Goal: Contribute content: Contribute content

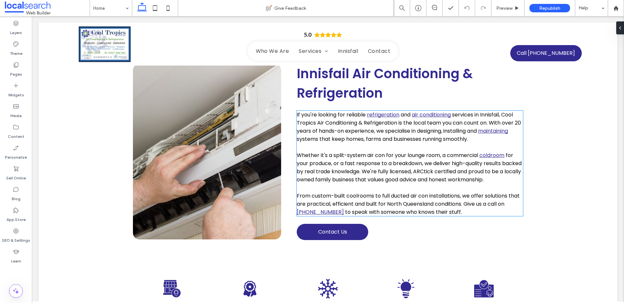
scroll to position [331, 0]
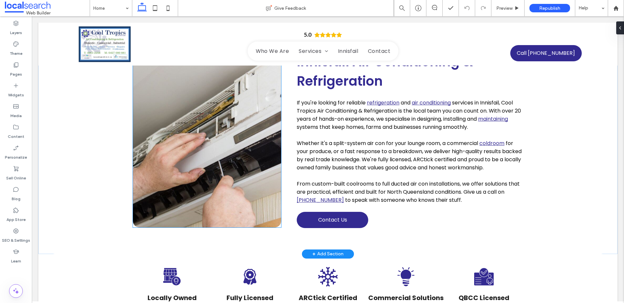
click at [217, 125] on link at bounding box center [207, 140] width 148 height 176
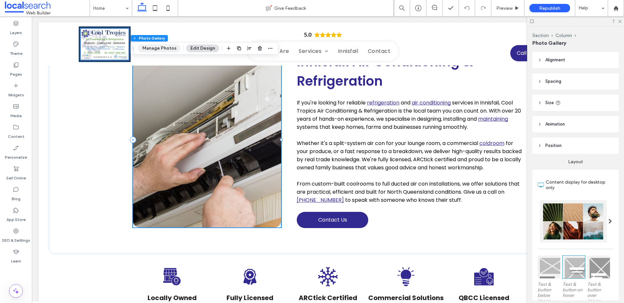
click at [165, 46] on button "Manage Photos" at bounding box center [159, 49] width 43 height 8
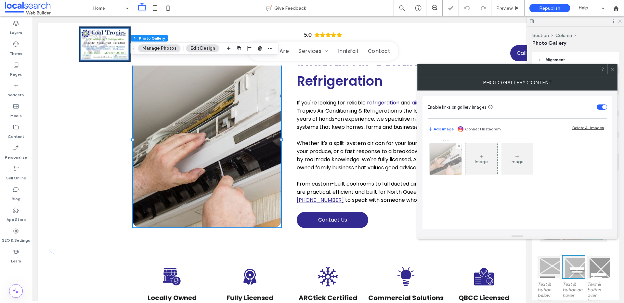
click at [445, 161] on img at bounding box center [446, 159] width 48 height 32
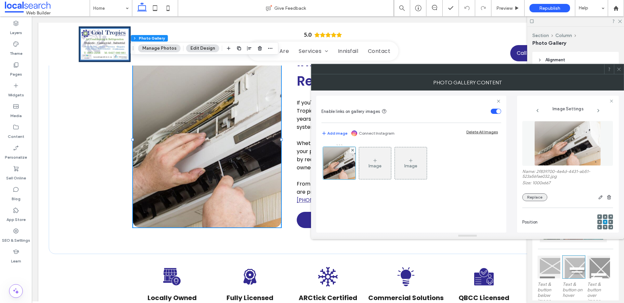
click at [533, 197] on button "Replace" at bounding box center [534, 198] width 25 height 8
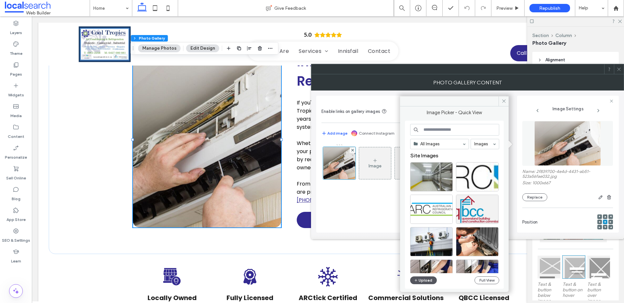
click at [421, 280] on button "Upload" at bounding box center [423, 281] width 27 height 8
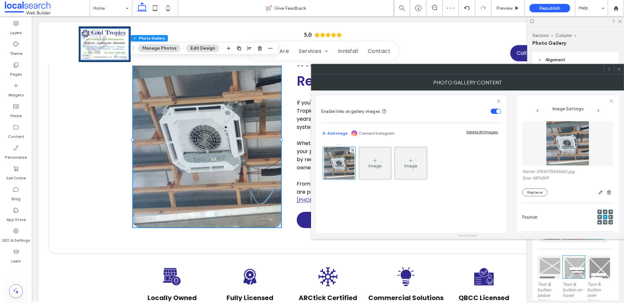
scroll to position [205, 0]
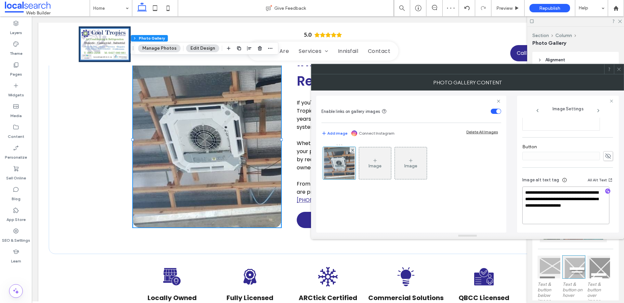
drag, startPoint x: 535, startPoint y: 214, endPoint x: 524, endPoint y: 200, distance: 17.2
click at [524, 200] on textarea "**********" at bounding box center [565, 206] width 87 height 38
click at [606, 191] on span "button" at bounding box center [607, 191] width 5 height 5
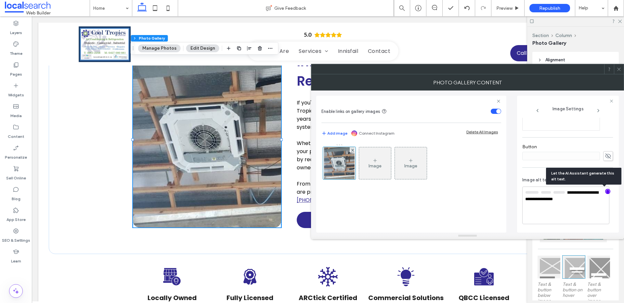
scroll to position [204, 0]
click at [589, 207] on textarea "**********" at bounding box center [565, 205] width 87 height 37
paste textarea "**********"
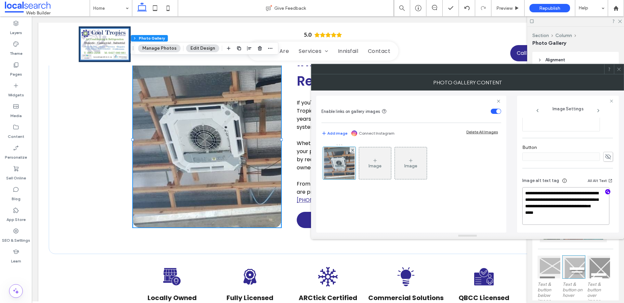
type textarea "**********"
click at [620, 71] on span at bounding box center [618, 69] width 5 height 10
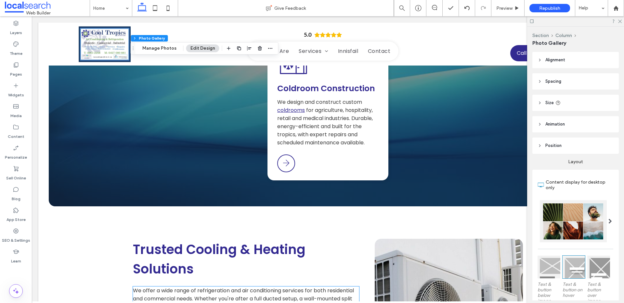
scroll to position [958, 0]
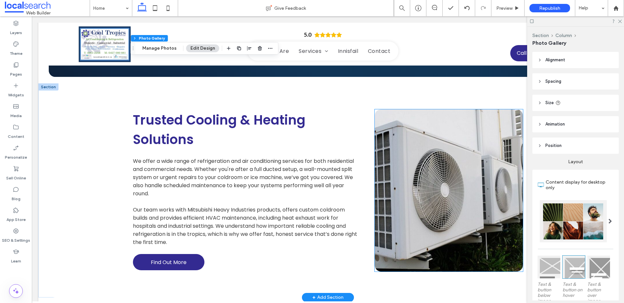
click at [444, 169] on link at bounding box center [449, 191] width 148 height 162
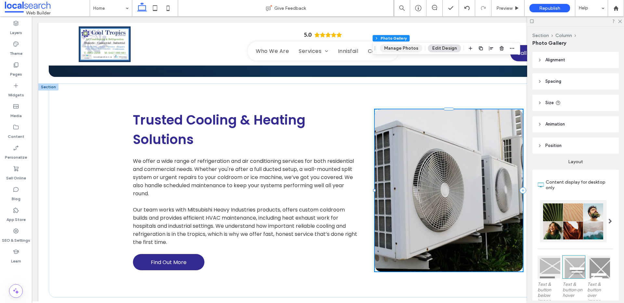
click at [404, 48] on button "Manage Photos" at bounding box center [401, 49] width 43 height 8
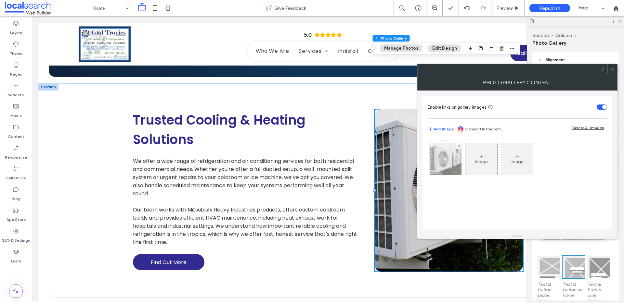
click at [457, 166] on img at bounding box center [445, 159] width 57 height 32
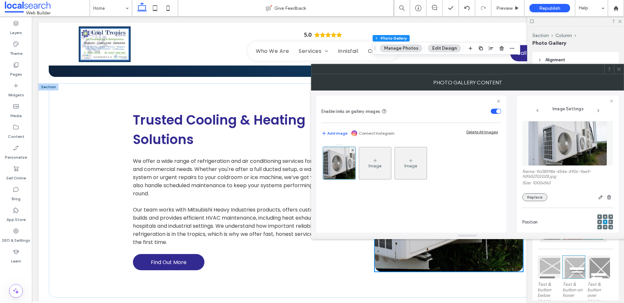
click at [527, 196] on button "Replace" at bounding box center [534, 198] width 25 height 8
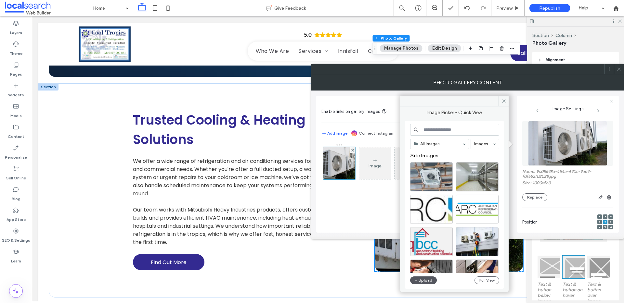
click at [425, 281] on button "Upload" at bounding box center [423, 281] width 27 height 8
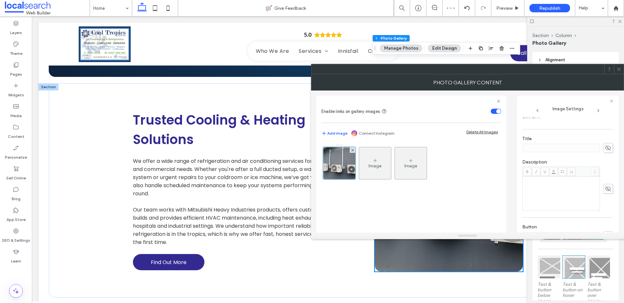
scroll to position [199, 0]
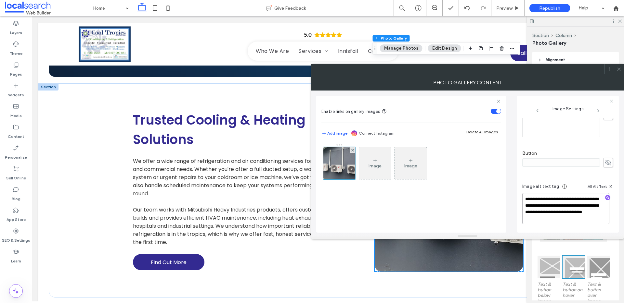
drag, startPoint x: 561, startPoint y: 206, endPoint x: 582, endPoint y: 226, distance: 28.3
click at [582, 226] on div "**********" at bounding box center [567, 205] width 91 height 55
click at [605, 196] on icon "button" at bounding box center [607, 198] width 5 height 5
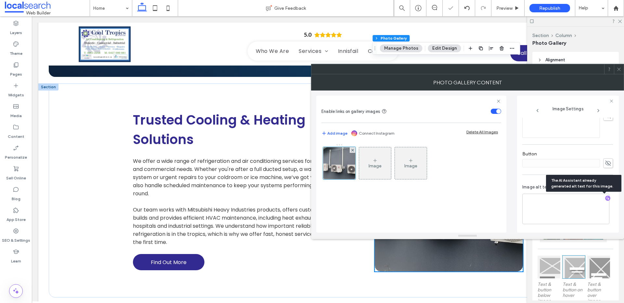
scroll to position [198, 0]
click at [568, 216] on textarea "**********" at bounding box center [565, 209] width 87 height 31
paste textarea "**********"
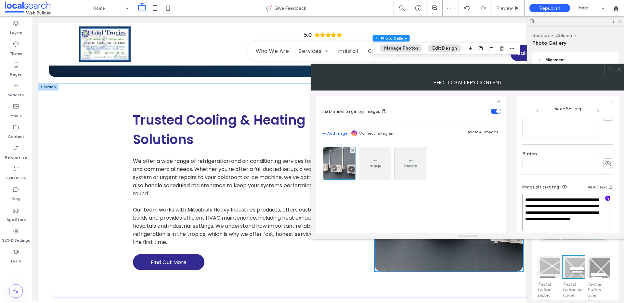
type textarea "**********"
click at [620, 71] on icon at bounding box center [618, 69] width 5 height 5
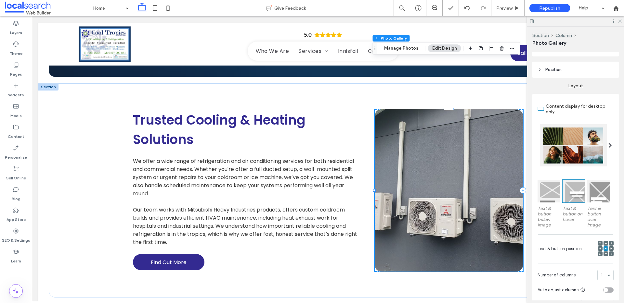
scroll to position [190, 0]
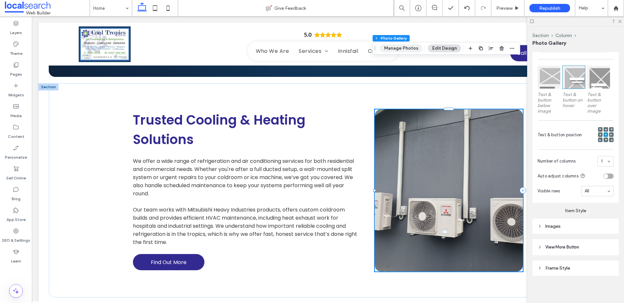
click at [403, 48] on button "Manage Photos" at bounding box center [401, 49] width 43 height 8
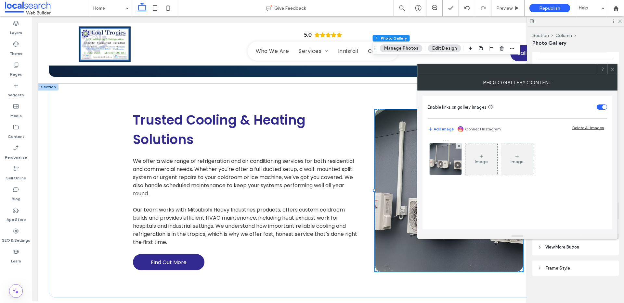
click at [443, 47] on button "Edit Design" at bounding box center [444, 49] width 33 height 8
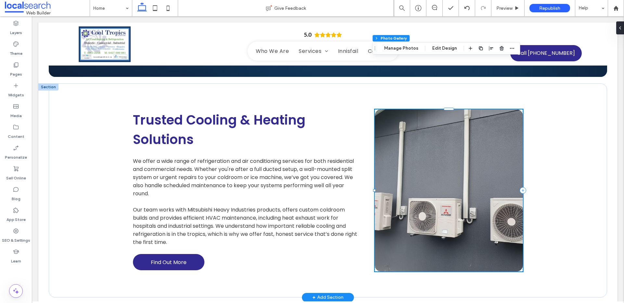
click at [468, 146] on link at bounding box center [449, 191] width 148 height 162
click at [400, 47] on button "Manage Photos" at bounding box center [401, 49] width 43 height 8
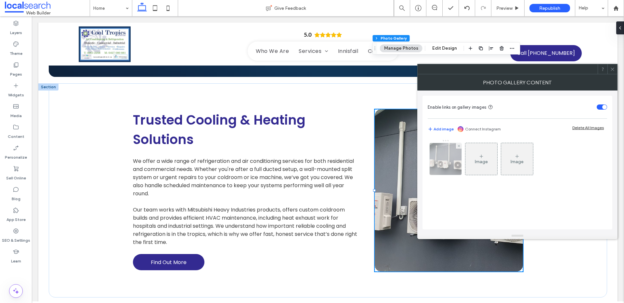
click at [446, 157] on img at bounding box center [445, 159] width 43 height 32
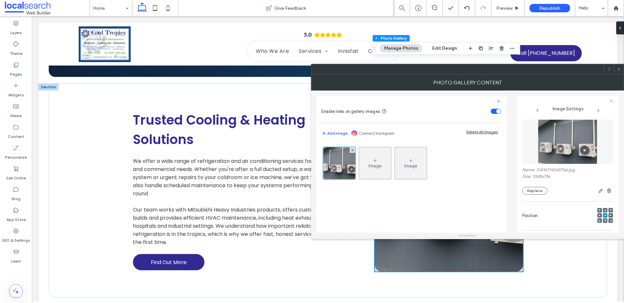
scroll to position [0, 0]
click at [445, 50] on button "Edit Design" at bounding box center [444, 49] width 33 height 8
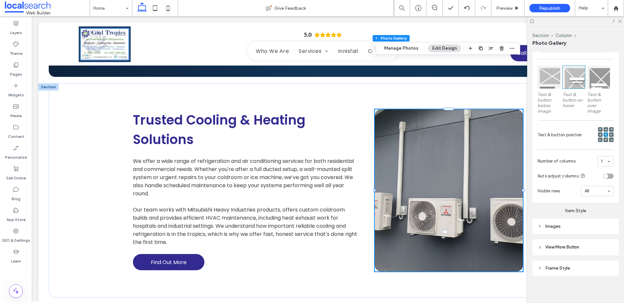
click at [542, 225] on div "Images" at bounding box center [575, 227] width 76 height 6
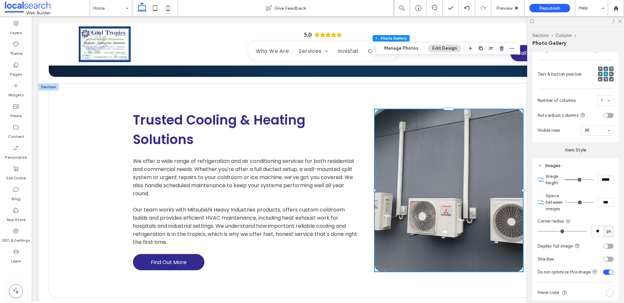
click at [607, 245] on div "toggle" at bounding box center [608, 246] width 10 height 5
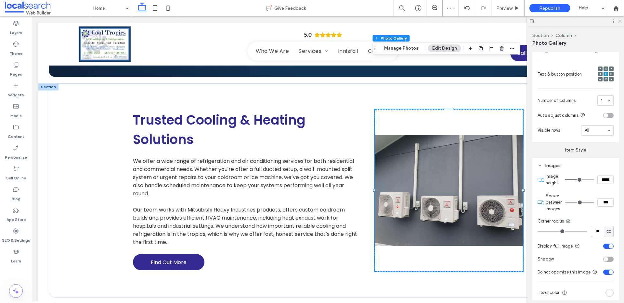
click at [621, 20] on icon at bounding box center [619, 21] width 4 height 4
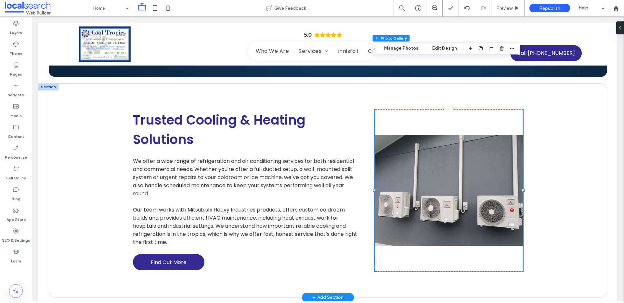
click at [609, 110] on div "Trusted Cooling & Heating Solutions We offer a wide range of refrigeration and …" at bounding box center [327, 191] width 579 height 214
click at [616, 111] on body "5.0 Home Who We Are Services Refrigeration Calibration Services Air Conditionin…" at bounding box center [328, 116] width 592 height 2116
click at [595, 101] on div "Trusted Cooling & Heating Solutions We offer a wide range of refrigeration and …" at bounding box center [328, 191] width 558 height 214
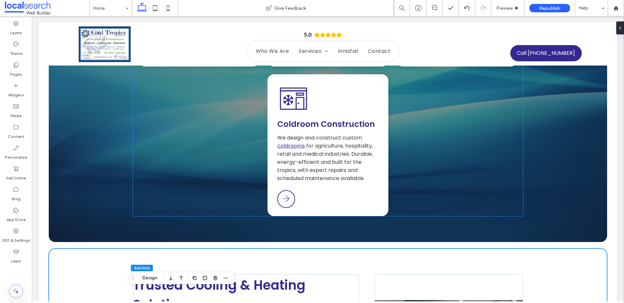
scroll to position [918, 0]
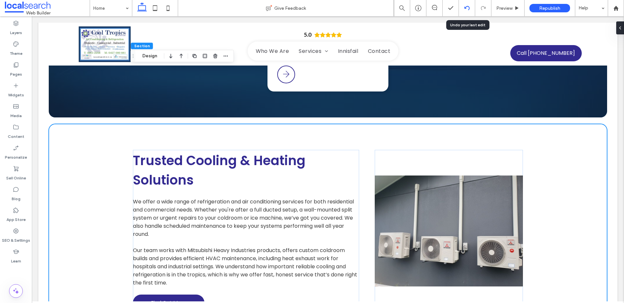
click at [465, 8] on use at bounding box center [466, 8] width 5 height 4
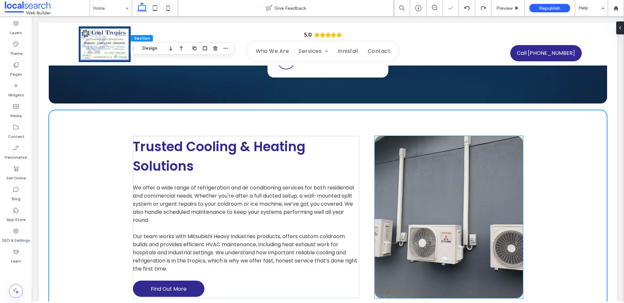
scroll to position [933, 0]
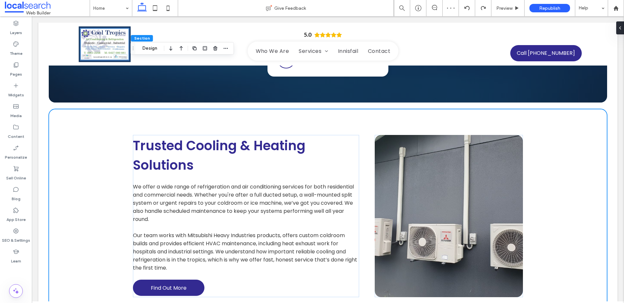
click at [613, 111] on body "5.0 Home Who We Are Services Refrigeration Calibration Services Air Conditionin…" at bounding box center [328, 142] width 592 height 2116
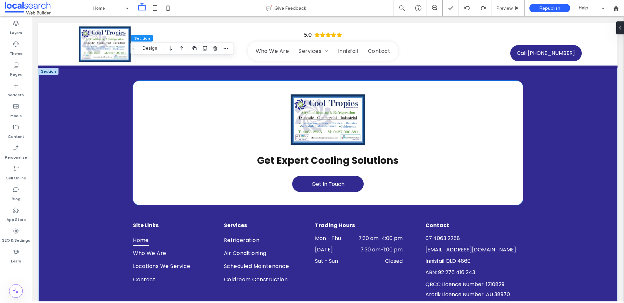
scroll to position [1720, 0]
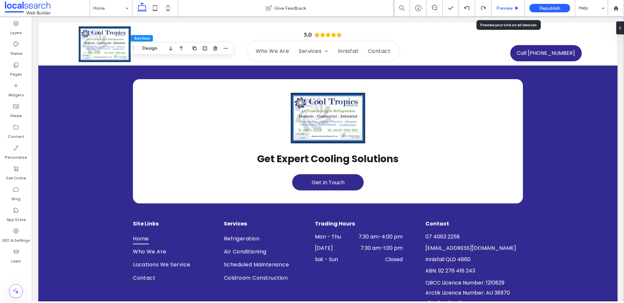
click at [502, 6] on span "Preview" at bounding box center [504, 9] width 16 height 6
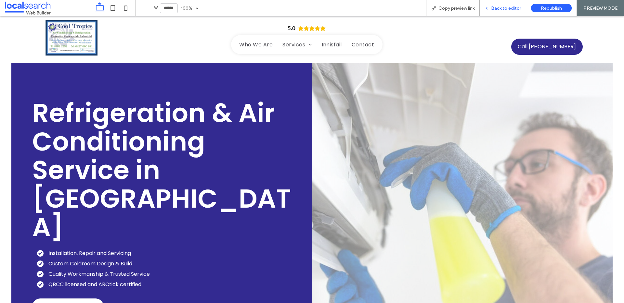
click at [492, 10] on span "Back to editor" at bounding box center [506, 9] width 30 height 6
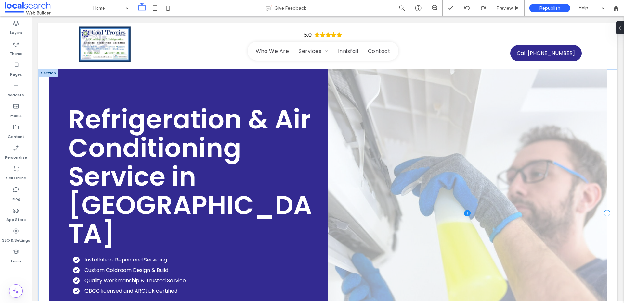
click at [462, 154] on span at bounding box center [467, 214] width 279 height 288
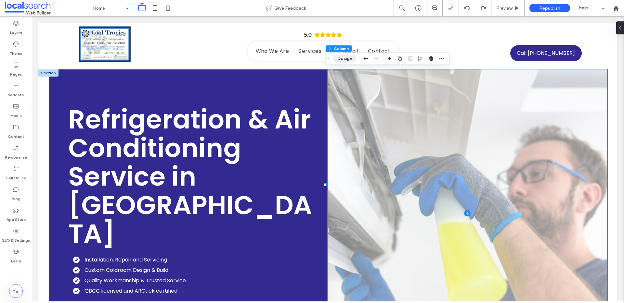
click at [346, 58] on button "Design" at bounding box center [344, 59] width 23 height 8
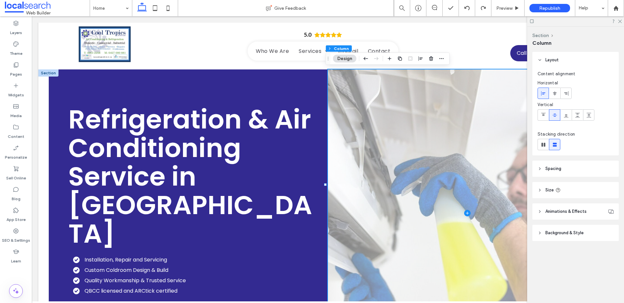
click at [575, 232] on span "Background & Style" at bounding box center [564, 233] width 38 height 6
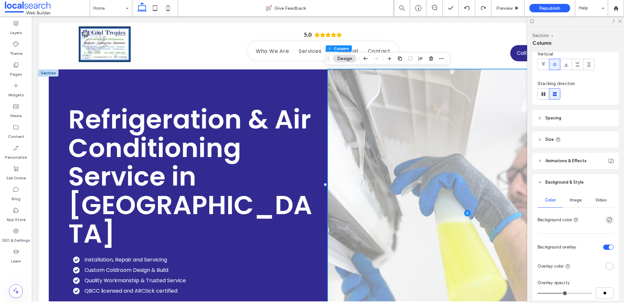
scroll to position [51, 0]
click at [572, 200] on span "Image" at bounding box center [576, 199] width 12 height 5
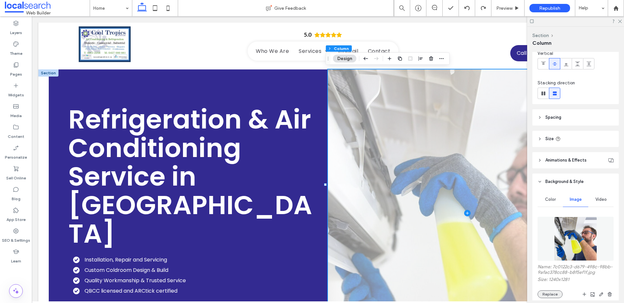
click at [557, 294] on button "Replace" at bounding box center [549, 295] width 25 height 8
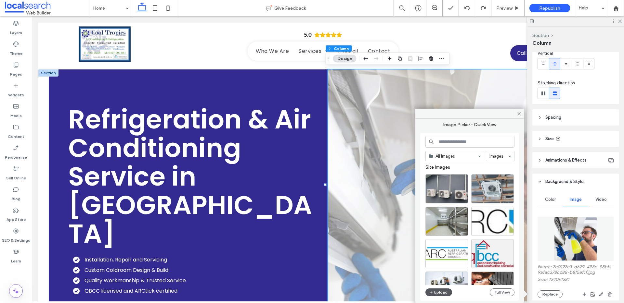
click at [440, 291] on button "Upload" at bounding box center [438, 293] width 27 height 8
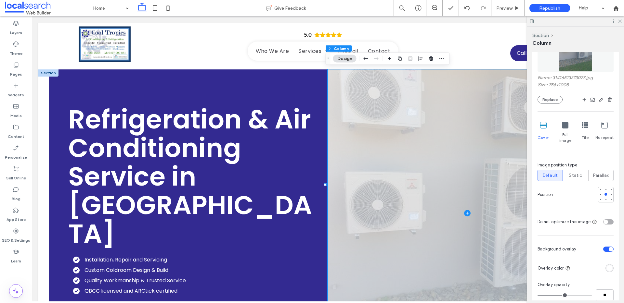
scroll to position [266, 0]
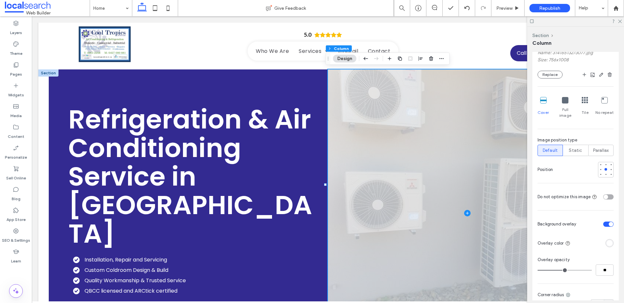
click at [604, 222] on div "toggle" at bounding box center [608, 224] width 10 height 5
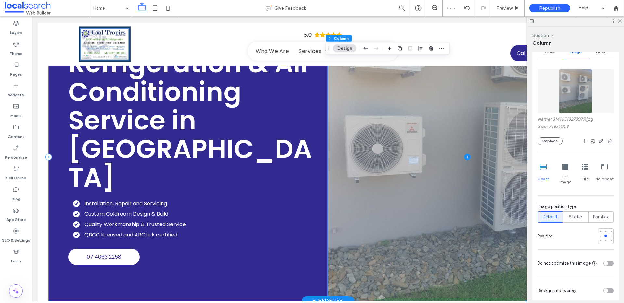
scroll to position [43, 0]
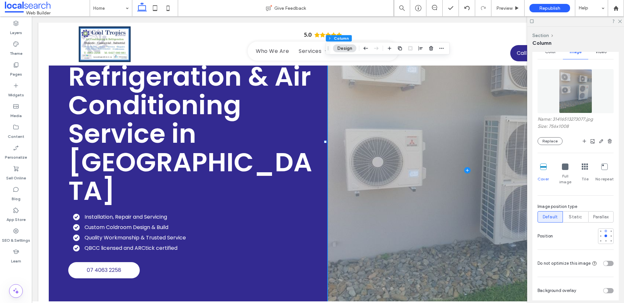
click at [604, 230] on div at bounding box center [605, 231] width 3 height 3
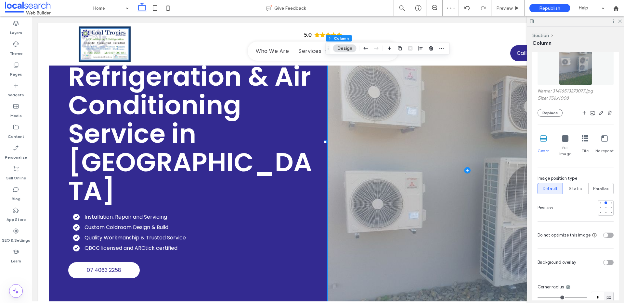
scroll to position [24, 0]
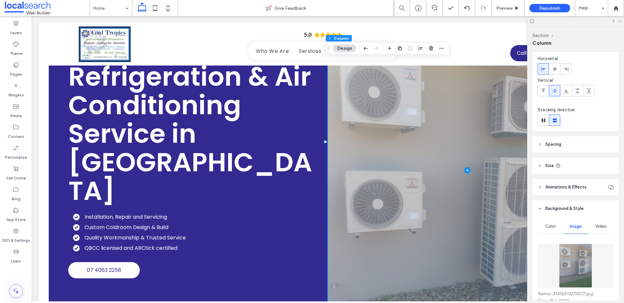
click at [621, 21] on icon at bounding box center [619, 21] width 4 height 4
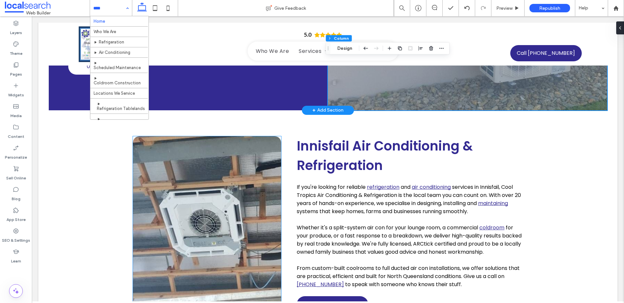
scroll to position [0, 0]
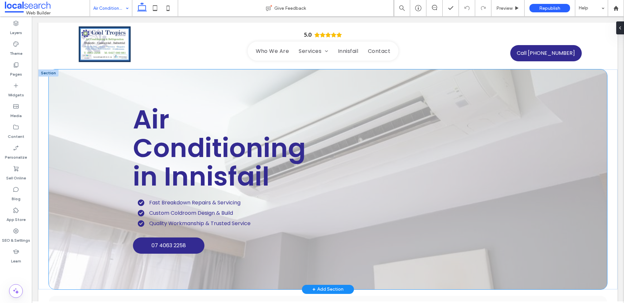
click at [90, 112] on div "Air Conditioning in Innisfail Fast Breakdown Repairs & Servicing Custom Coldroo…" at bounding box center [328, 180] width 558 height 220
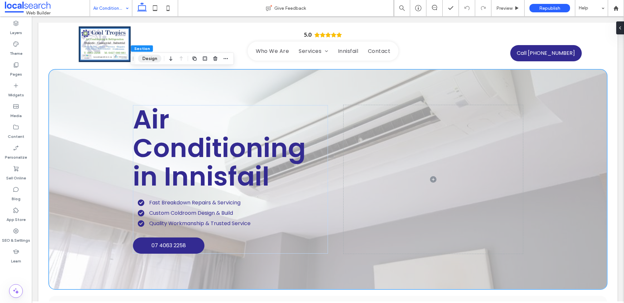
click at [143, 59] on button "Design" at bounding box center [149, 59] width 23 height 8
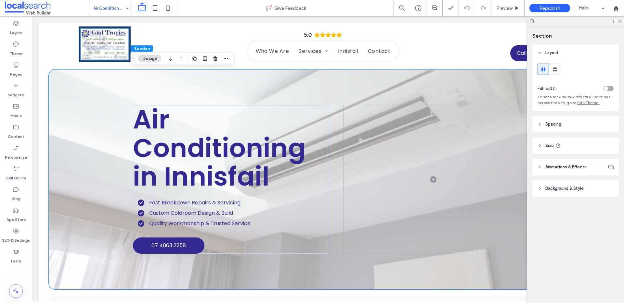
click at [549, 187] on span "Background & Style" at bounding box center [564, 189] width 38 height 6
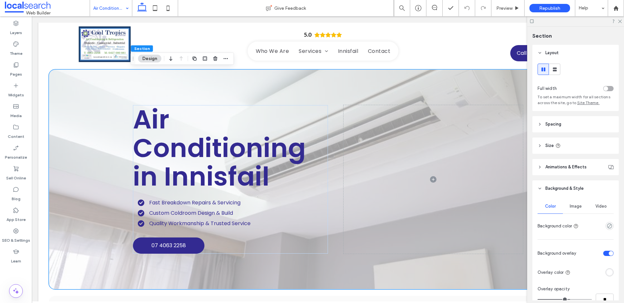
click at [574, 208] on span "Image" at bounding box center [576, 206] width 12 height 5
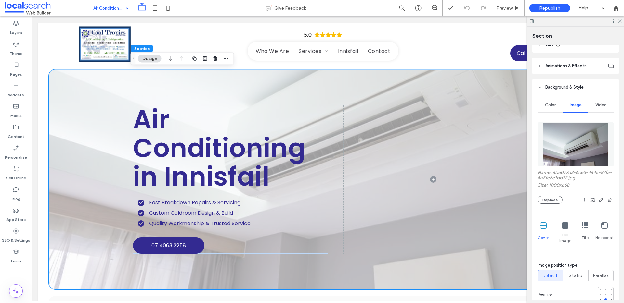
scroll to position [103, 0]
click at [554, 200] on button "Replace" at bounding box center [549, 199] width 25 height 8
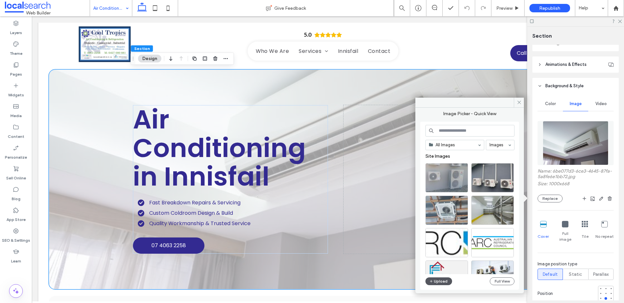
click at [438, 280] on button "Upload" at bounding box center [438, 282] width 27 height 8
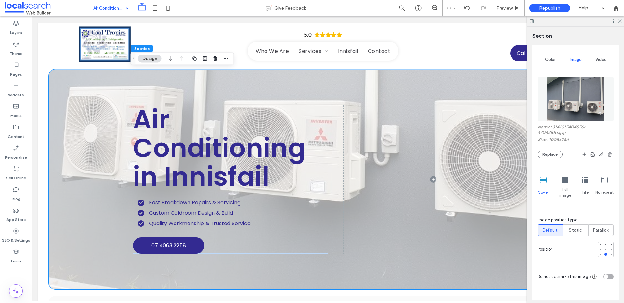
scroll to position [149, 0]
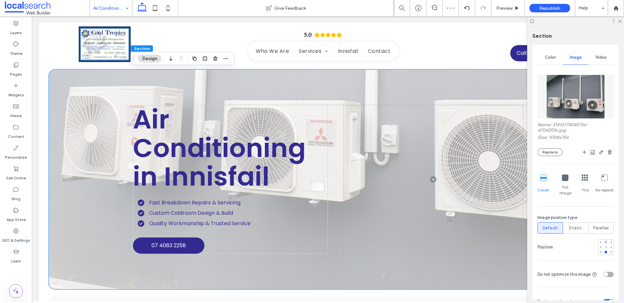
click at [604, 241] on div at bounding box center [605, 242] width 3 height 3
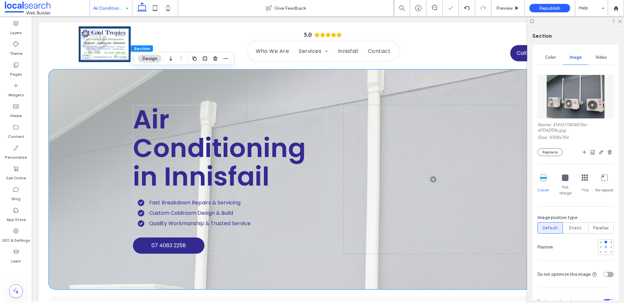
click at [604, 245] on div at bounding box center [605, 247] width 5 height 5
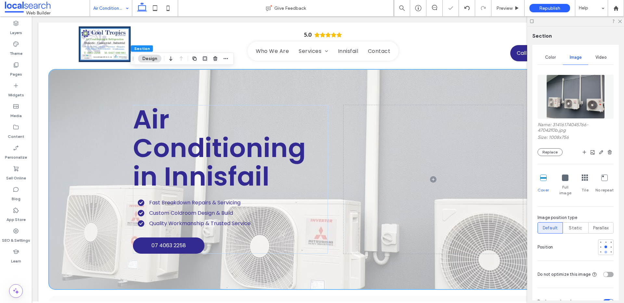
click at [603, 250] on div at bounding box center [605, 252] width 5 height 5
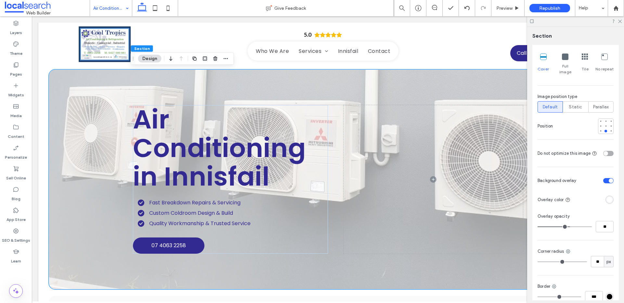
scroll to position [272, 0]
type input "**"
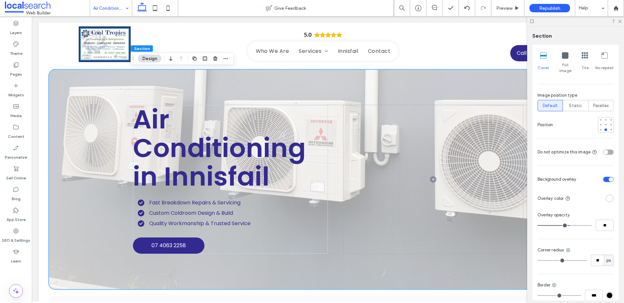
type input "**"
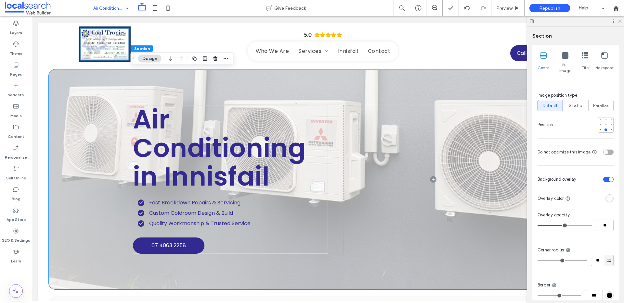
type input "**"
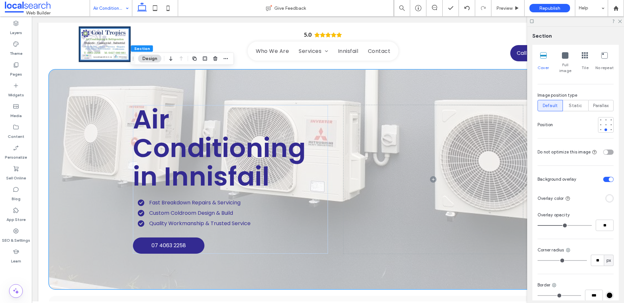
type input "**"
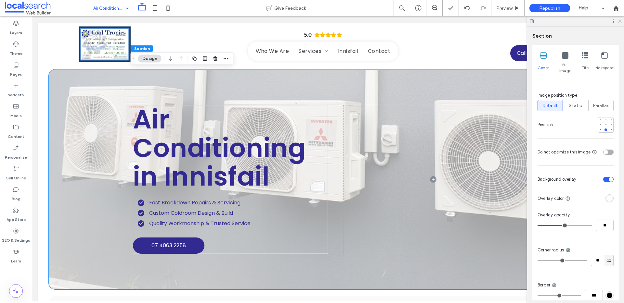
type input "**"
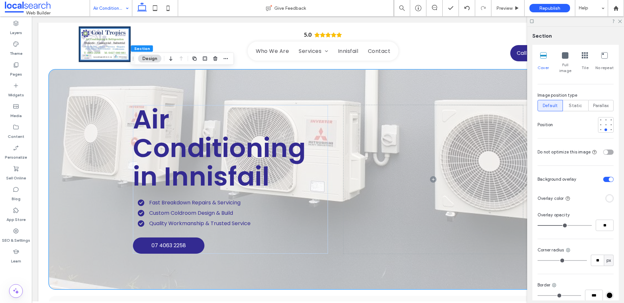
type input "**"
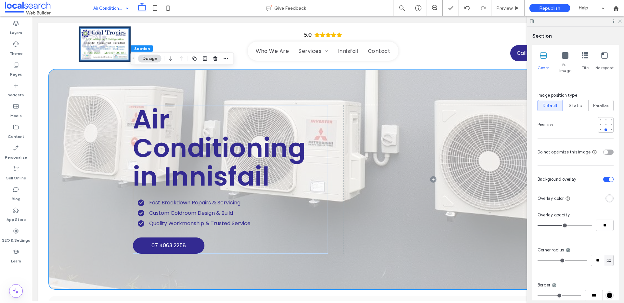
type input "**"
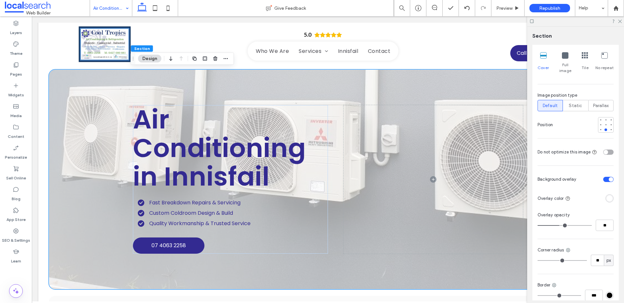
type input "**"
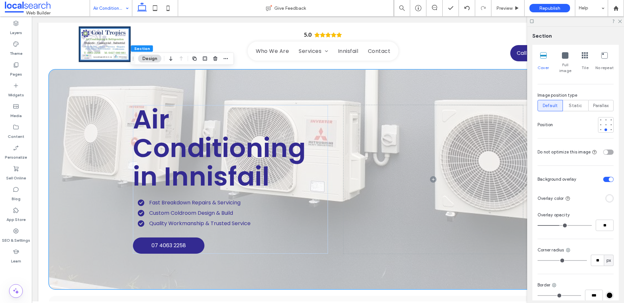
type input "**"
drag, startPoint x: 566, startPoint y: 219, endPoint x: 557, endPoint y: 219, distance: 9.4
type input "**"
click at [557, 226] on input "range" at bounding box center [564, 226] width 54 height 1
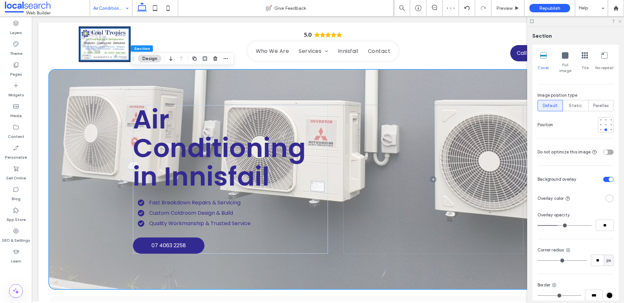
click at [619, 20] on icon at bounding box center [619, 21] width 4 height 4
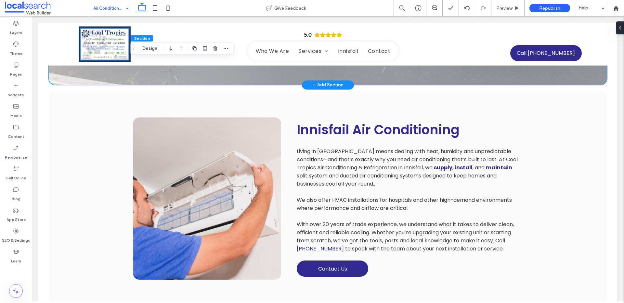
scroll to position [207, 0]
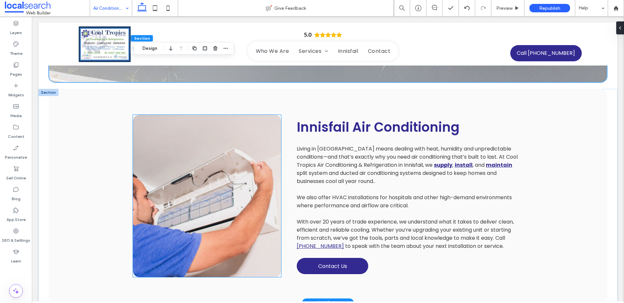
click at [243, 188] on link at bounding box center [207, 196] width 148 height 162
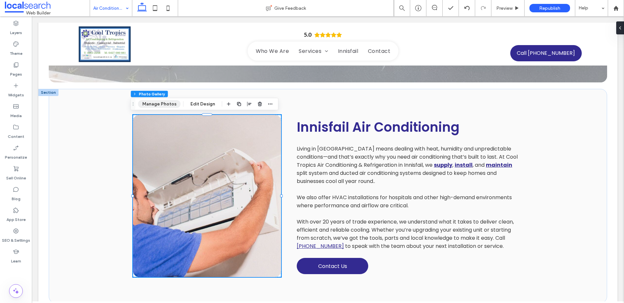
click at [162, 102] on button "Manage Photos" at bounding box center [159, 104] width 43 height 8
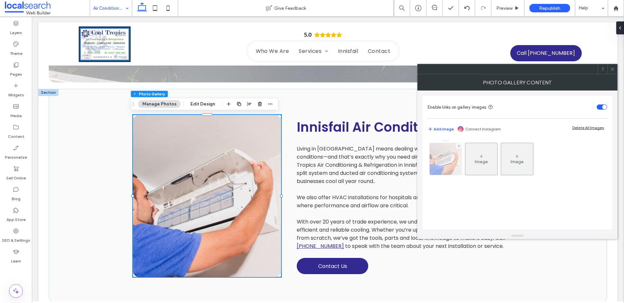
click at [452, 160] on img at bounding box center [446, 159] width 48 height 32
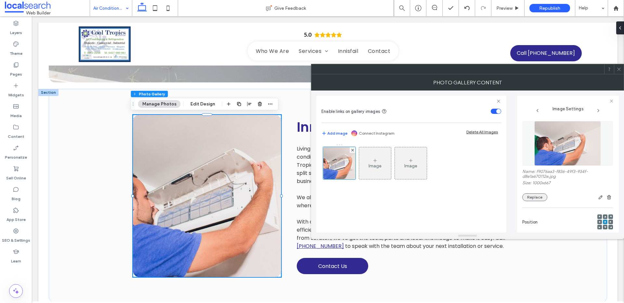
click at [529, 196] on button "Replace" at bounding box center [534, 198] width 25 height 8
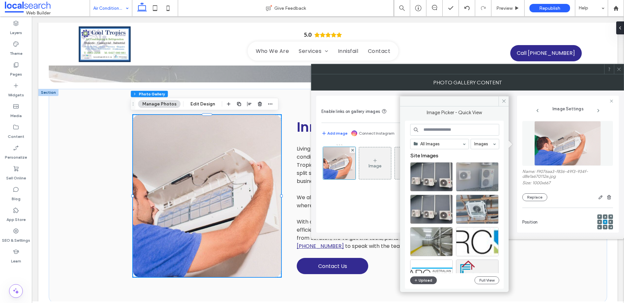
click at [424, 278] on button "Upload" at bounding box center [423, 281] width 27 height 8
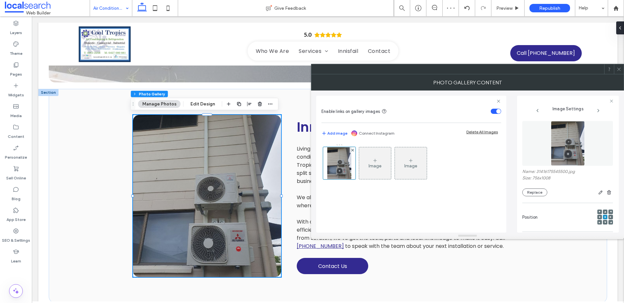
click at [604, 222] on icon at bounding box center [605, 223] width 2 height 2
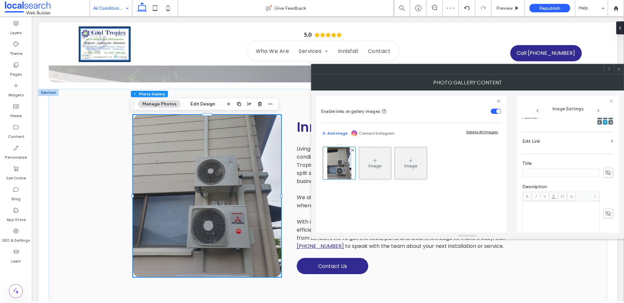
scroll to position [199, 0]
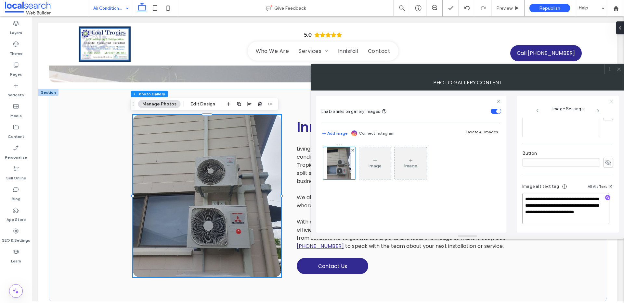
drag, startPoint x: 542, startPoint y: 205, endPoint x: 573, endPoint y: 223, distance: 36.2
click at [573, 223] on textarea "**********" at bounding box center [565, 208] width 87 height 31
click at [605, 198] on icon "button" at bounding box center [607, 198] width 5 height 5
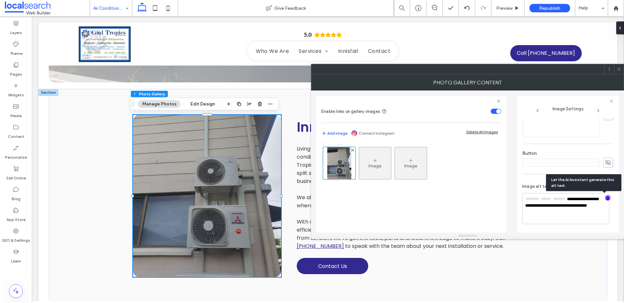
scroll to position [198, 0]
click at [566, 216] on textarea "**********" at bounding box center [565, 209] width 87 height 31
paste textarea "**********"
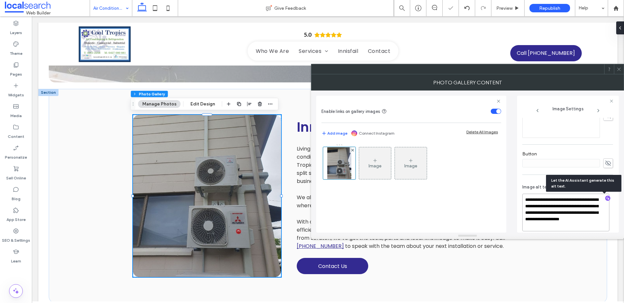
scroll to position [1, 0]
type textarea "**********"
click at [619, 71] on icon at bounding box center [618, 69] width 5 height 5
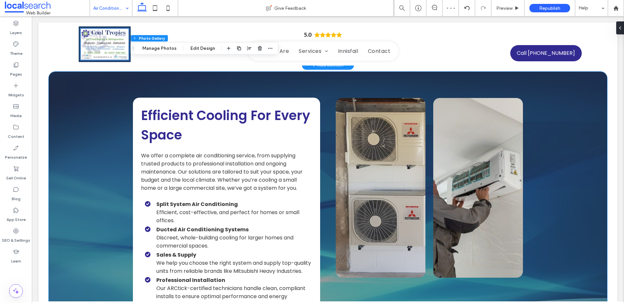
scroll to position [473, 0]
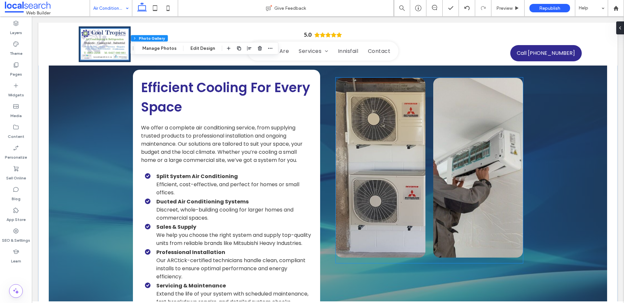
click at [460, 187] on link at bounding box center [478, 168] width 90 height 180
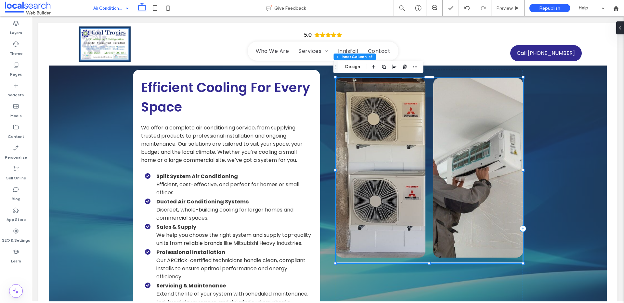
click at [460, 187] on link at bounding box center [478, 168] width 90 height 180
click at [492, 131] on link at bounding box center [478, 168] width 90 height 180
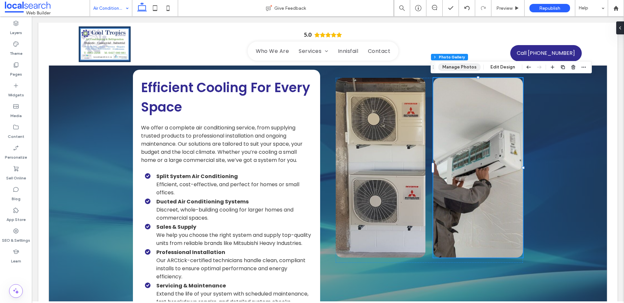
click at [460, 65] on button "Manage Photos" at bounding box center [459, 67] width 43 height 8
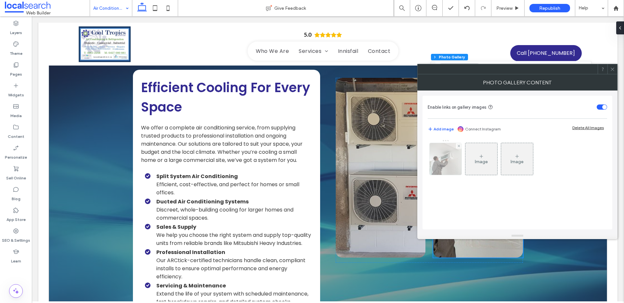
click at [432, 154] on img at bounding box center [445, 159] width 48 height 32
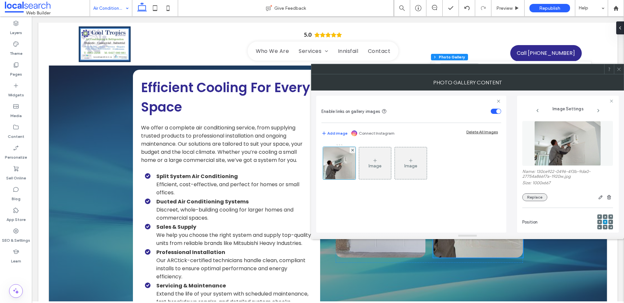
click at [541, 197] on button "Replace" at bounding box center [534, 198] width 25 height 8
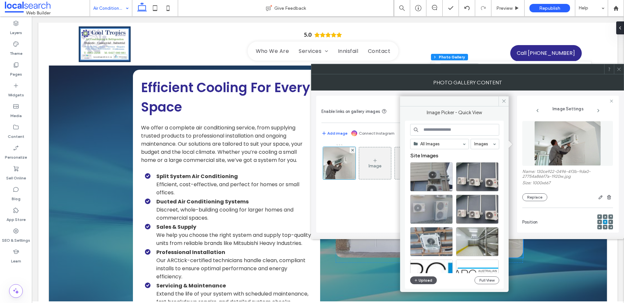
click at [431, 280] on button "Upload" at bounding box center [423, 281] width 27 height 8
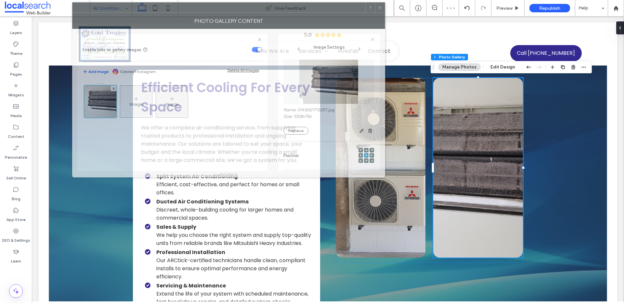
drag, startPoint x: 550, startPoint y: 71, endPoint x: 323, endPoint y: 8, distance: 236.0
click at [323, 8] on div at bounding box center [218, 8] width 293 height 10
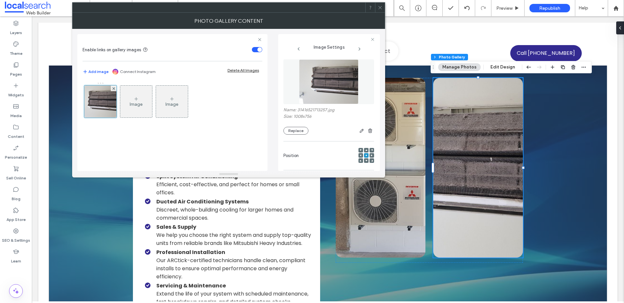
click at [360, 154] on span at bounding box center [361, 155] width 2 height 5
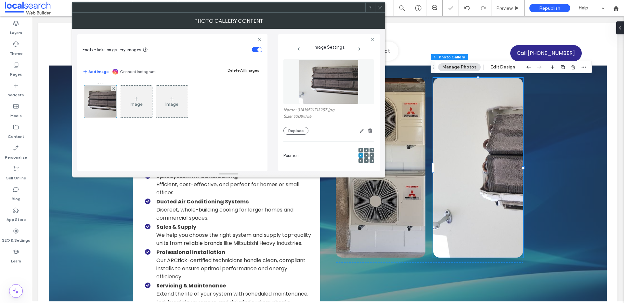
click at [371, 156] on use at bounding box center [372, 156] width 2 height 2
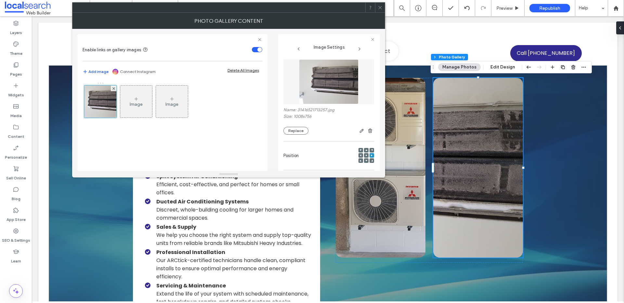
click at [379, 6] on icon at bounding box center [380, 7] width 5 height 5
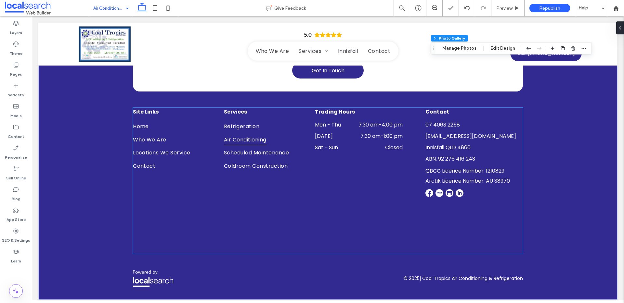
scroll to position [1197, 0]
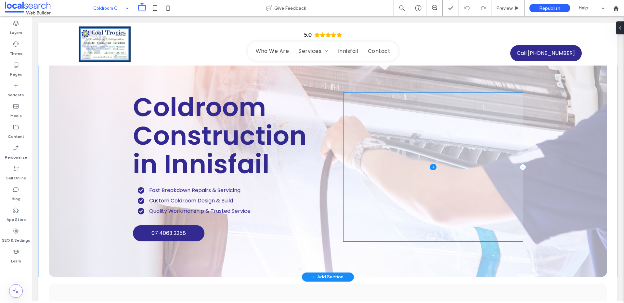
scroll to position [49, 0]
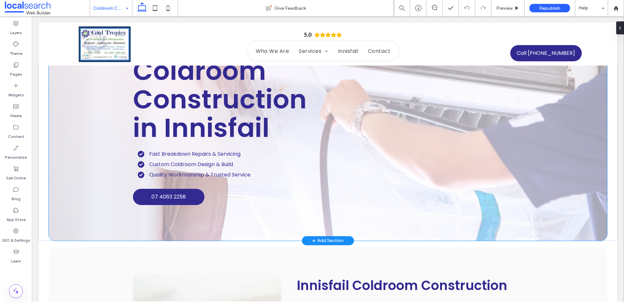
click at [576, 195] on div "Coldroom Construction in Innisfail Fast Breakdown Repairs & Servicing Custom Co…" at bounding box center [328, 131] width 558 height 220
click at [153, 49] on button "Design" at bounding box center [149, 49] width 23 height 8
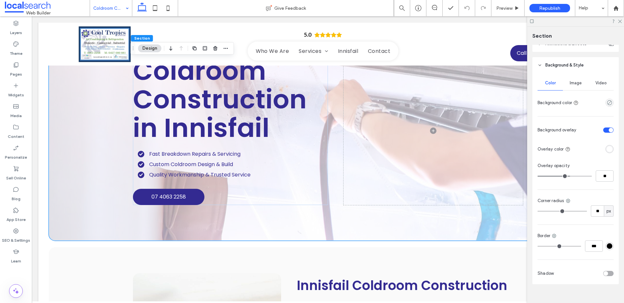
scroll to position [120, 0]
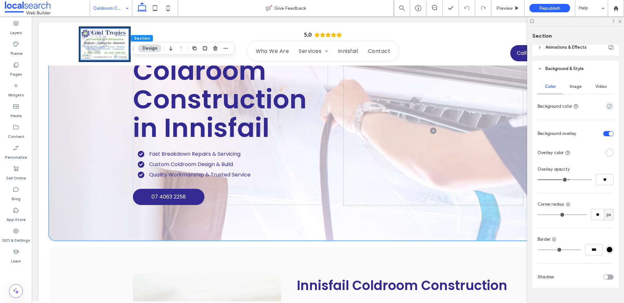
click at [577, 89] on span "Image" at bounding box center [576, 86] width 12 height 5
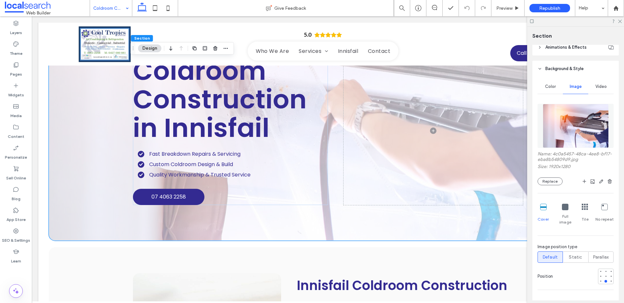
click at [572, 119] on img at bounding box center [576, 126] width 66 height 44
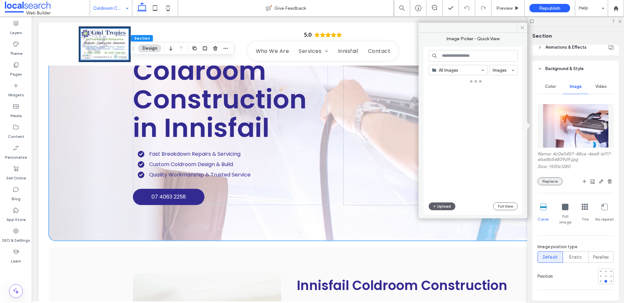
click at [551, 184] on button "Replace" at bounding box center [549, 182] width 25 height 8
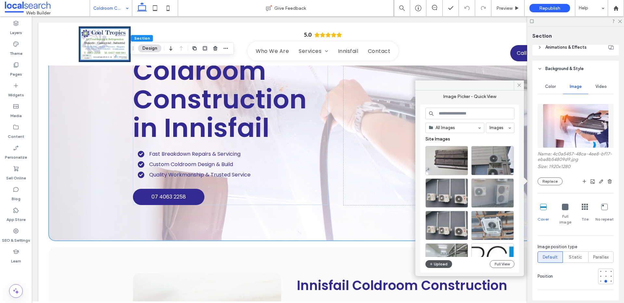
click at [436, 264] on button "Upload" at bounding box center [438, 265] width 27 height 8
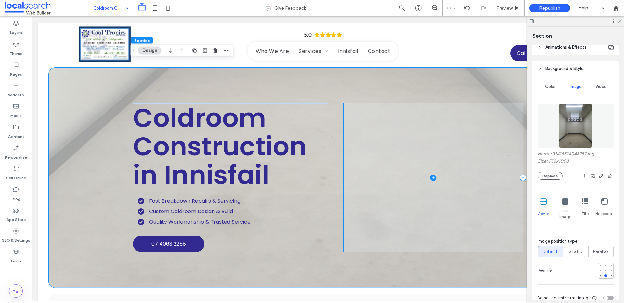
scroll to position [0, 0]
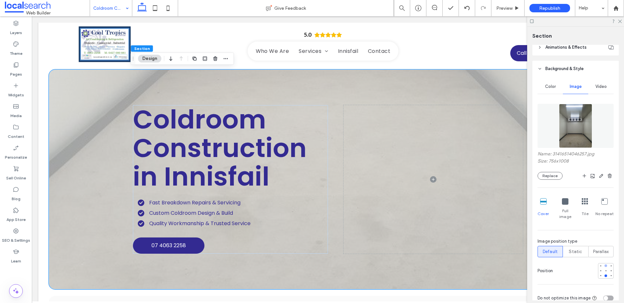
click at [604, 265] on div at bounding box center [605, 266] width 3 height 3
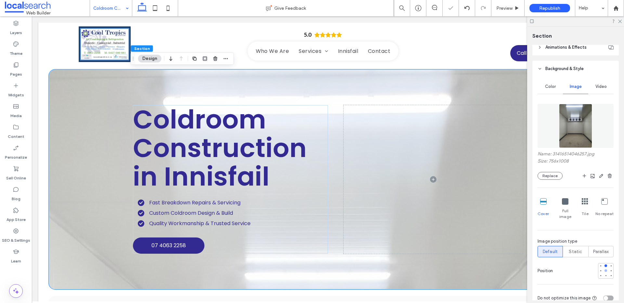
click at [604, 270] on div at bounding box center [605, 271] width 3 height 3
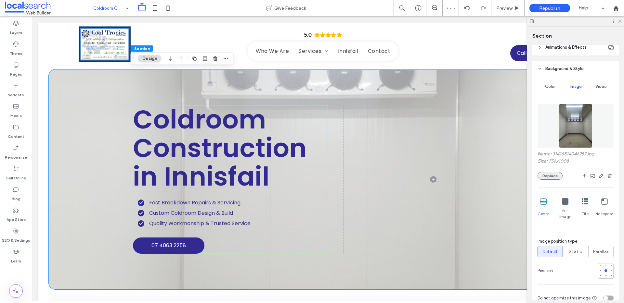
click at [548, 174] on button "Replace" at bounding box center [549, 176] width 25 height 8
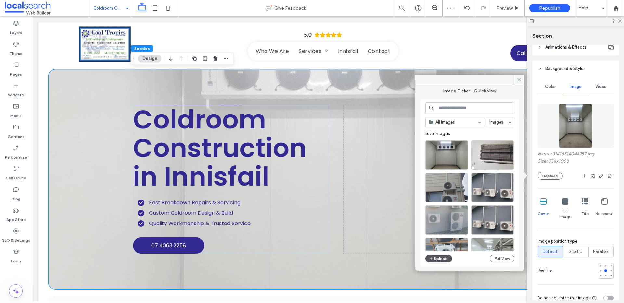
click at [444, 261] on button "Upload" at bounding box center [438, 259] width 27 height 8
click at [437, 258] on button "Upload" at bounding box center [438, 259] width 27 height 8
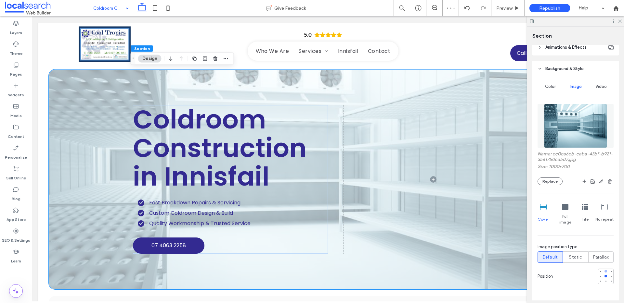
click at [603, 269] on div at bounding box center [605, 271] width 5 height 5
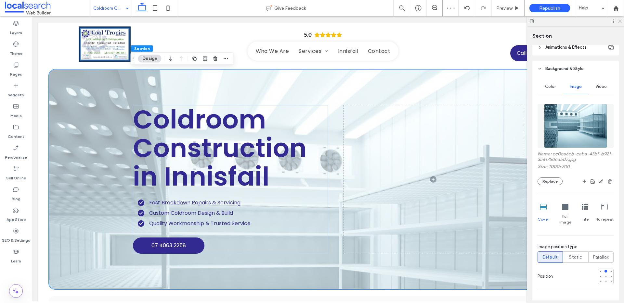
click at [619, 20] on icon at bounding box center [619, 21] width 4 height 4
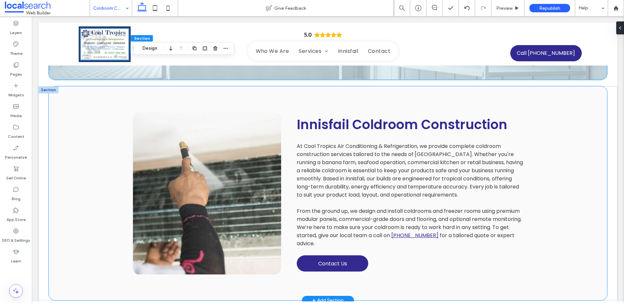
scroll to position [240, 0]
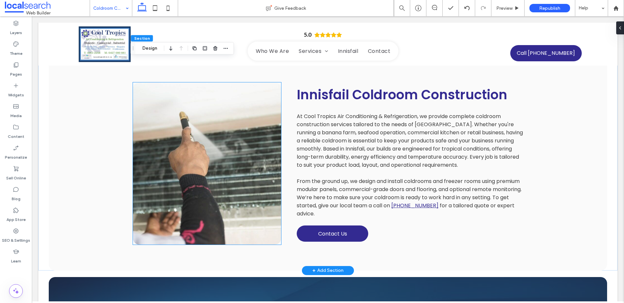
click at [225, 142] on link at bounding box center [207, 164] width 148 height 162
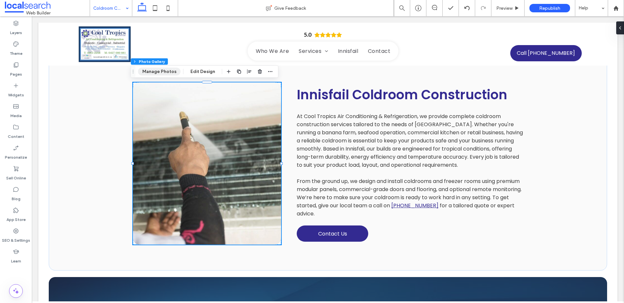
click at [166, 70] on button "Manage Photos" at bounding box center [159, 72] width 43 height 8
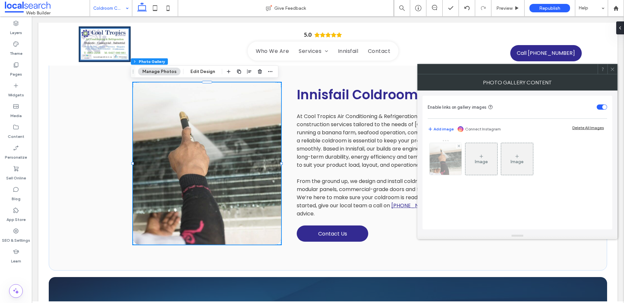
click at [446, 164] on img at bounding box center [446, 159] width 48 height 32
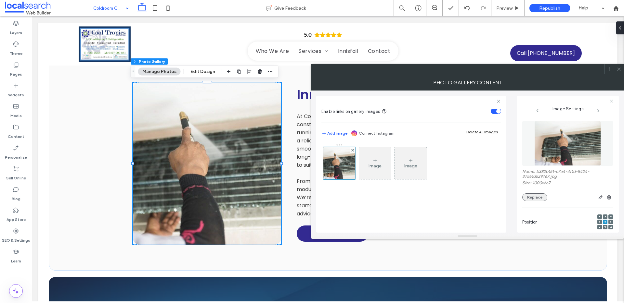
click at [535, 198] on button "Replace" at bounding box center [534, 198] width 25 height 8
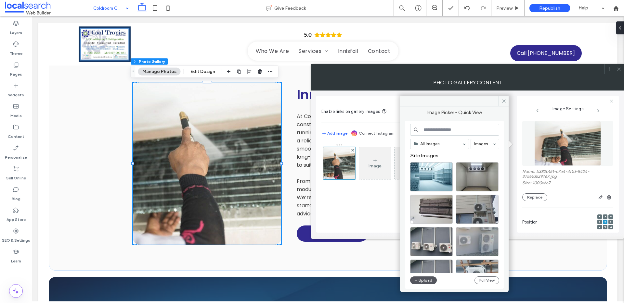
click at [422, 283] on button "Upload" at bounding box center [423, 281] width 27 height 8
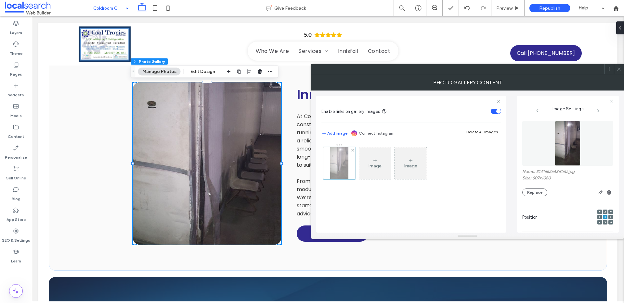
click at [348, 168] on div at bounding box center [339, 163] width 32 height 32
click at [534, 189] on button "Replace" at bounding box center [534, 193] width 25 height 8
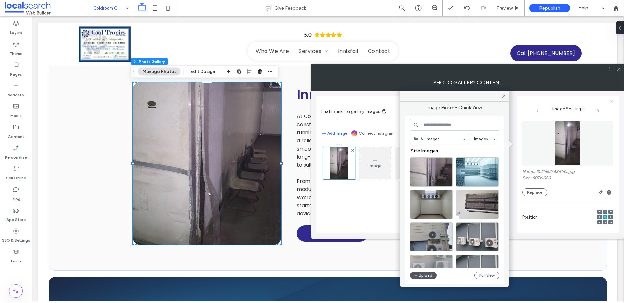
click at [415, 277] on icon "button" at bounding box center [416, 275] width 4 height 5
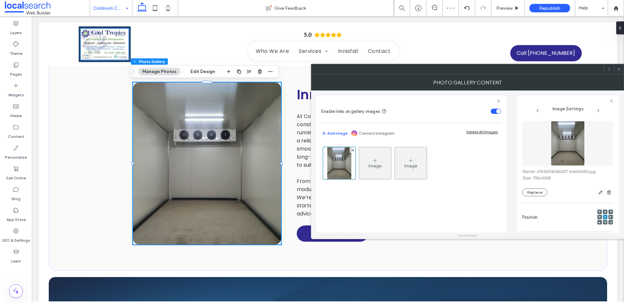
scroll to position [199, 0]
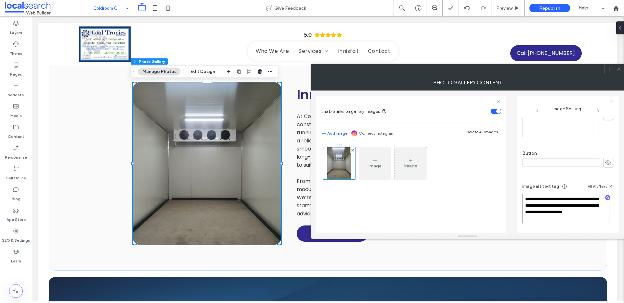
drag, startPoint x: 554, startPoint y: 208, endPoint x: 575, endPoint y: 226, distance: 28.1
click at [575, 226] on div "**********" at bounding box center [567, 205] width 91 height 55
click at [606, 198] on use "button" at bounding box center [608, 198] width 4 height 4
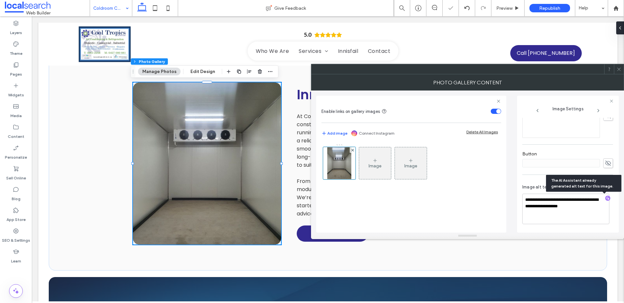
scroll to position [198, 0]
click at [578, 218] on textarea "**********" at bounding box center [565, 209] width 87 height 31
paste textarea "**********"
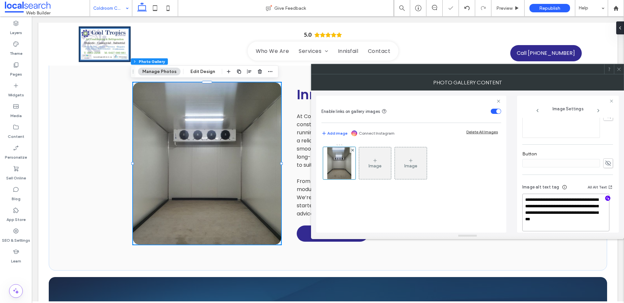
type textarea "**********"
drag, startPoint x: 620, startPoint y: 71, endPoint x: 615, endPoint y: 77, distance: 8.3
click at [618, 73] on span at bounding box center [618, 69] width 5 height 10
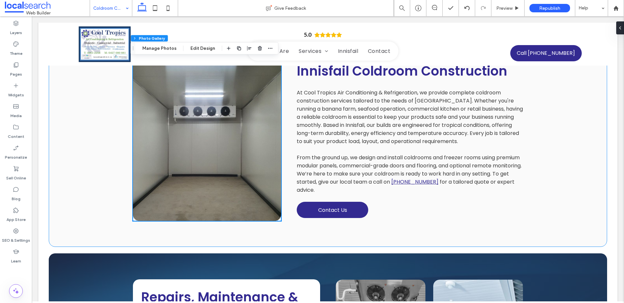
scroll to position [0, 0]
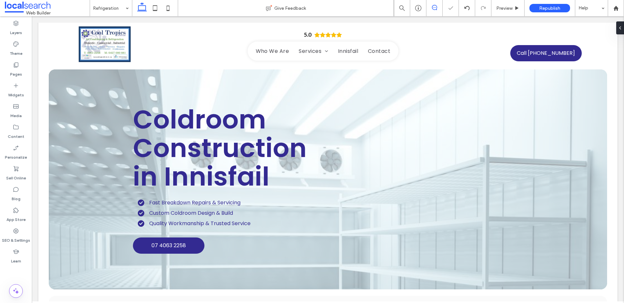
click at [433, 7] on icon at bounding box center [434, 7] width 5 height 5
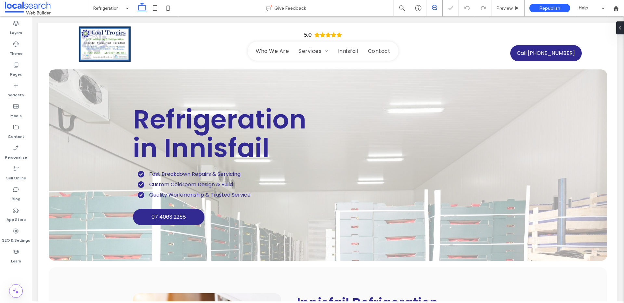
click at [436, 8] on icon at bounding box center [434, 7] width 5 height 5
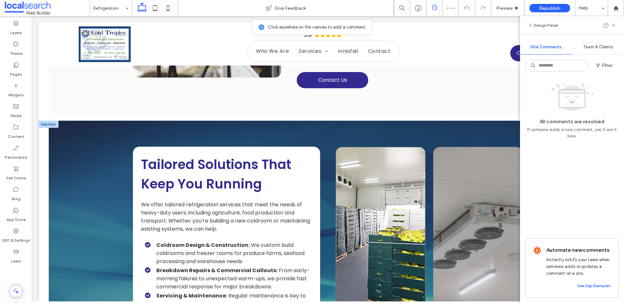
scroll to position [466, 0]
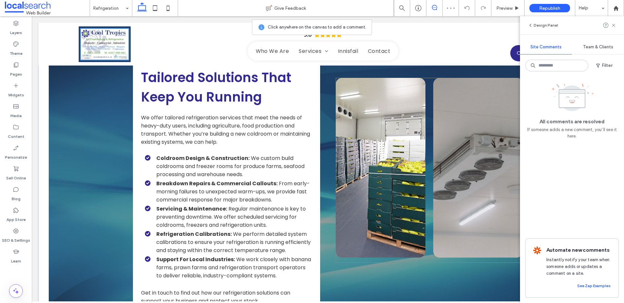
click at [426, 91] on div at bounding box center [429, 170] width 187 height 185
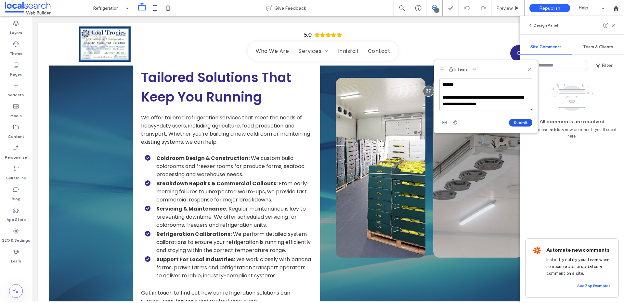
type textarea "**********"
click at [521, 123] on button "Submit" at bounding box center [520, 123] width 23 height 8
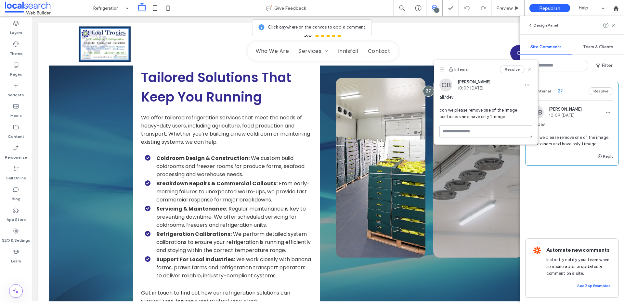
click at [529, 71] on use at bounding box center [529, 69] width 3 height 3
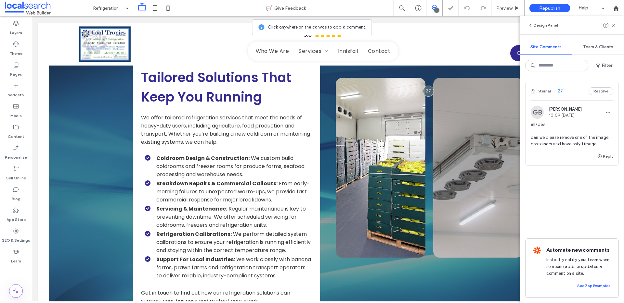
drag, startPoint x: 613, startPoint y: 26, endPoint x: 561, endPoint y: 45, distance: 55.2
click at [613, 26] on use at bounding box center [613, 25] width 3 height 3
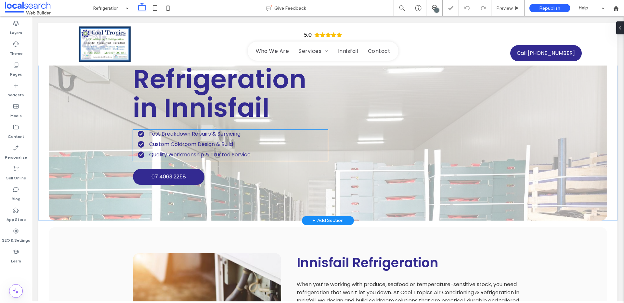
scroll to position [0, 0]
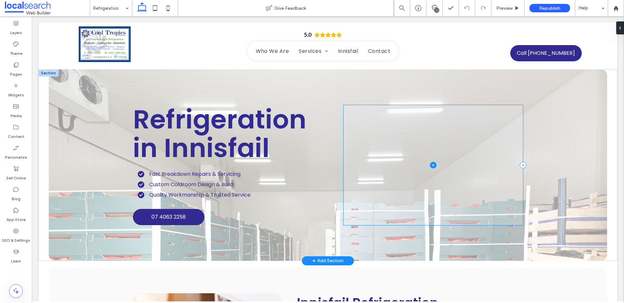
click at [394, 205] on span at bounding box center [432, 165] width 179 height 120
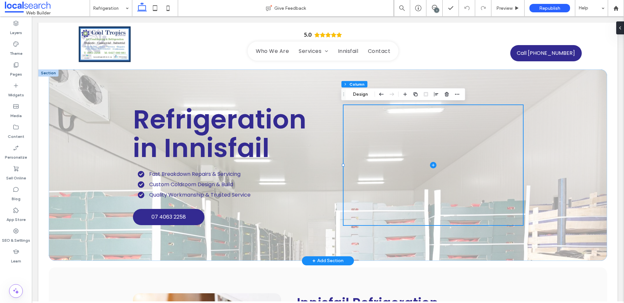
click at [574, 101] on div "Refrigeration in Innisfail Fast Breakdown Repairs & Servicing Custom Coldroom D…" at bounding box center [328, 166] width 558 height 192
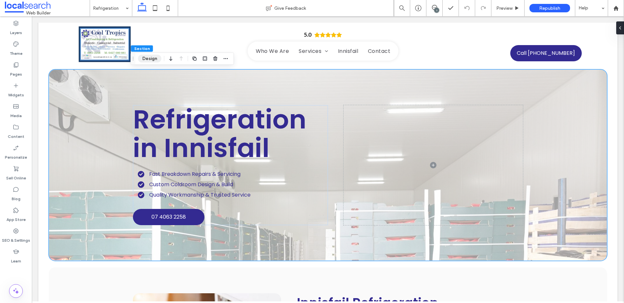
click at [152, 57] on button "Design" at bounding box center [149, 59] width 23 height 8
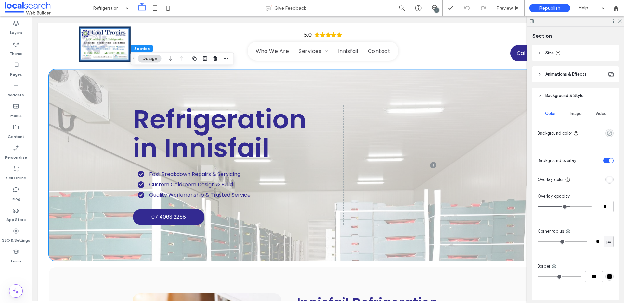
scroll to position [133, 0]
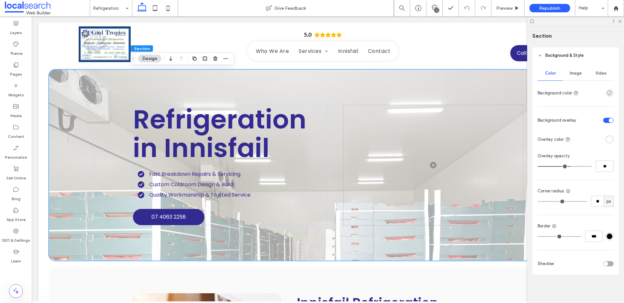
click at [575, 68] on div "Image" at bounding box center [575, 73] width 25 height 14
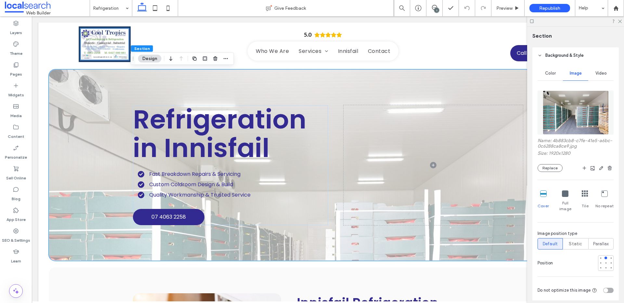
click at [568, 133] on img at bounding box center [576, 113] width 66 height 44
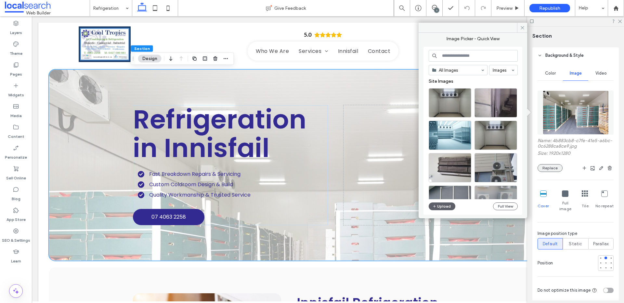
click at [558, 169] on button "Replace" at bounding box center [549, 168] width 25 height 8
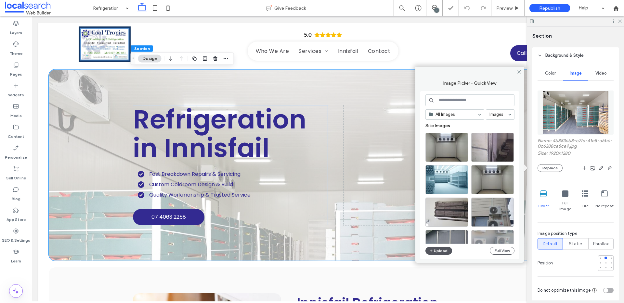
click at [442, 249] on button "Upload" at bounding box center [438, 251] width 27 height 8
drag, startPoint x: 619, startPoint y: 21, endPoint x: 462, endPoint y: 108, distance: 179.6
click at [619, 21] on use at bounding box center [620, 22] width 4 height 4
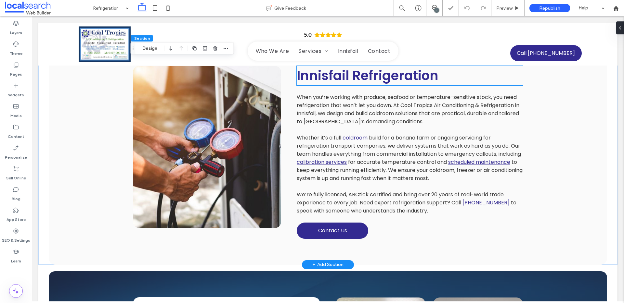
scroll to position [251, 0]
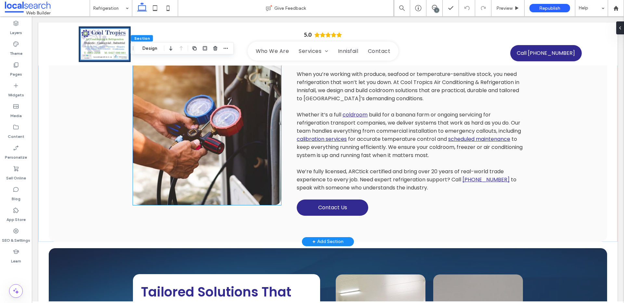
click at [193, 144] on link at bounding box center [207, 124] width 148 height 162
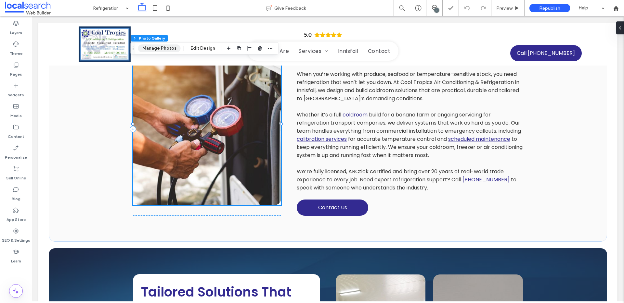
click at [167, 49] on button "Manage Photos" at bounding box center [159, 49] width 43 height 8
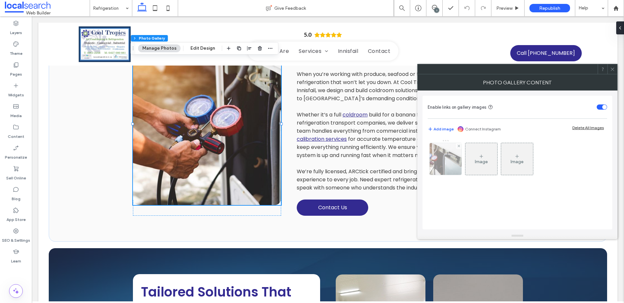
click at [456, 167] on img at bounding box center [445, 159] width 59 height 32
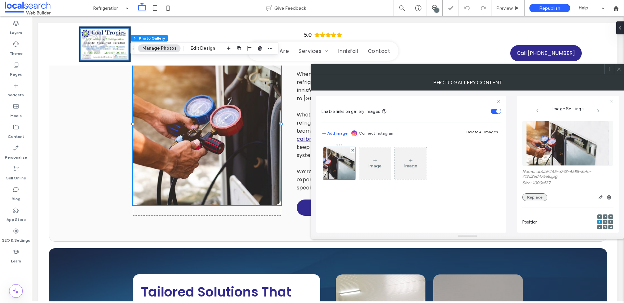
click at [539, 196] on button "Replace" at bounding box center [534, 198] width 25 height 8
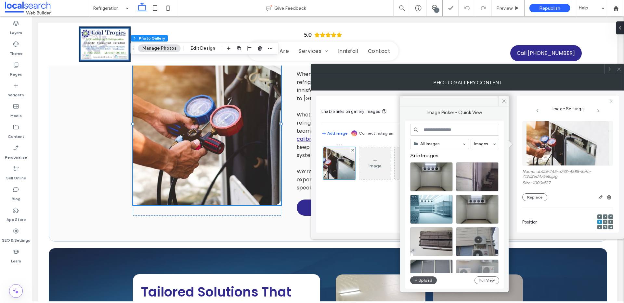
click at [420, 280] on button "Upload" at bounding box center [423, 281] width 27 height 8
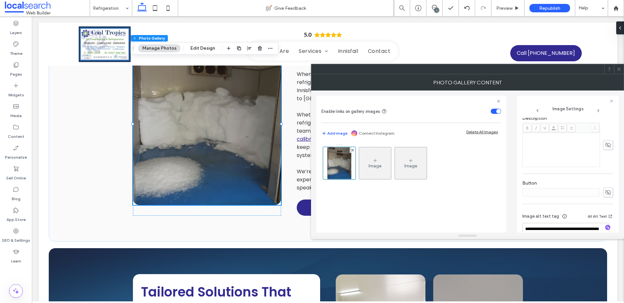
scroll to position [205, 0]
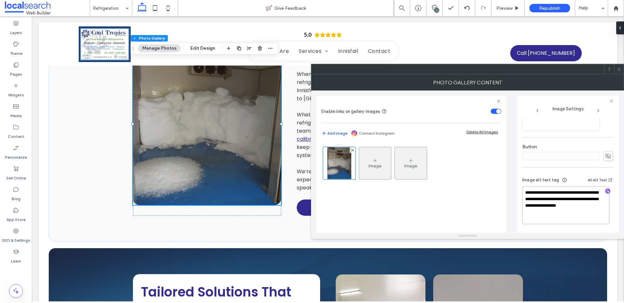
drag, startPoint x: 593, startPoint y: 193, endPoint x: 598, endPoint y: 218, distance: 24.8
click at [598, 218] on textarea "**********" at bounding box center [565, 206] width 87 height 38
click at [606, 190] on icon "button" at bounding box center [607, 191] width 5 height 5
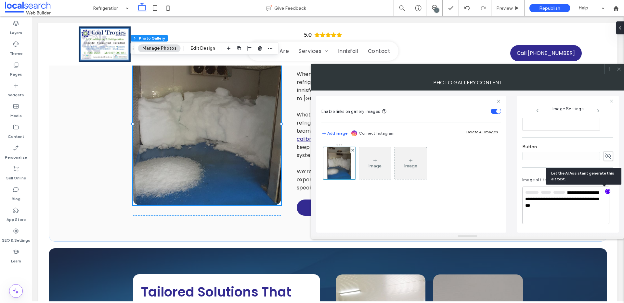
scroll to position [204, 0]
click at [589, 210] on textarea "**********" at bounding box center [565, 205] width 87 height 37
paste textarea "**********"
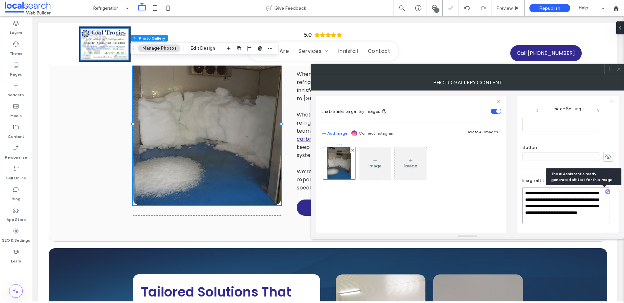
scroll to position [1, 0]
type textarea "**********"
click at [619, 71] on icon at bounding box center [618, 69] width 5 height 5
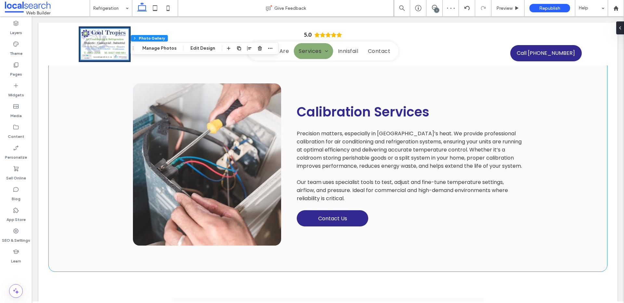
scroll to position [781, 0]
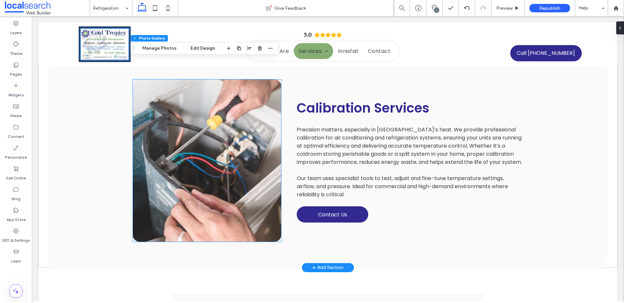
click at [167, 168] on link at bounding box center [207, 161] width 148 height 162
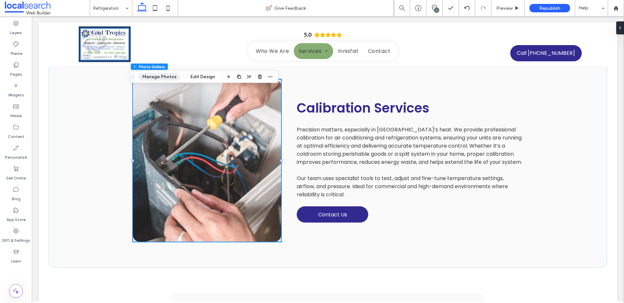
click at [170, 76] on button "Manage Photos" at bounding box center [159, 77] width 43 height 8
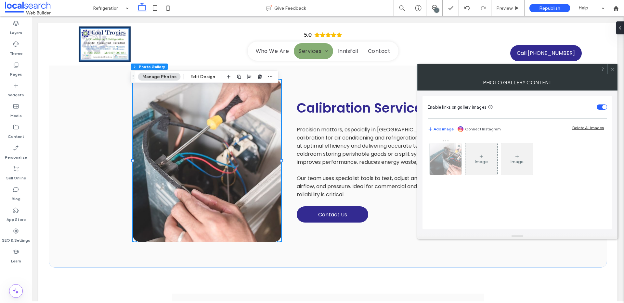
click at [440, 156] on img at bounding box center [446, 159] width 48 height 32
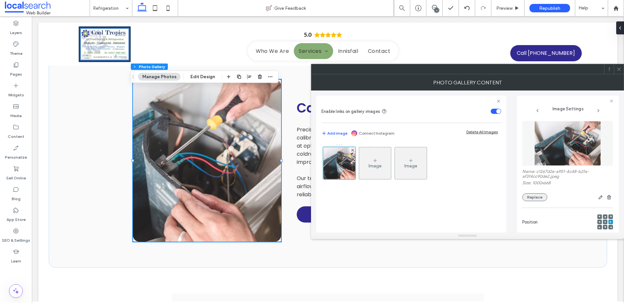
click at [527, 199] on button "Replace" at bounding box center [534, 198] width 25 height 8
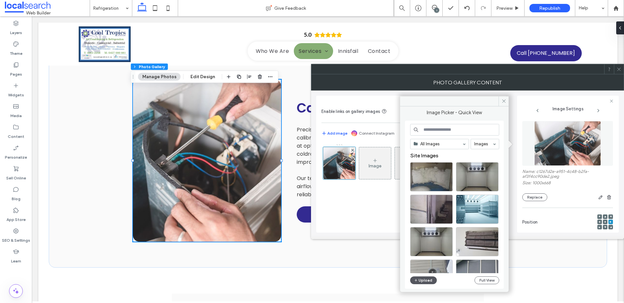
click at [419, 280] on button "Upload" at bounding box center [423, 281] width 27 height 8
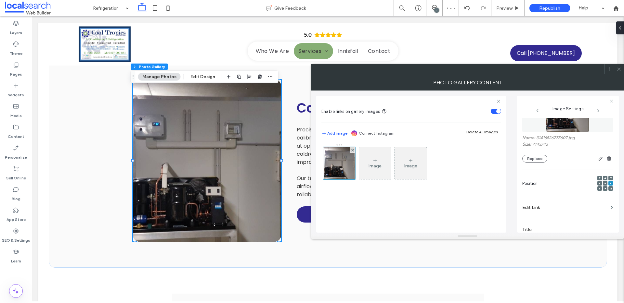
scroll to position [61, 0]
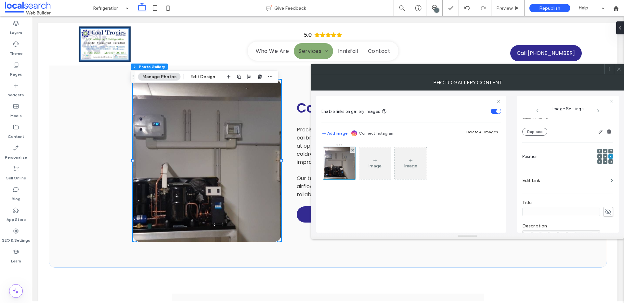
click at [604, 156] on icon at bounding box center [605, 157] width 2 height 2
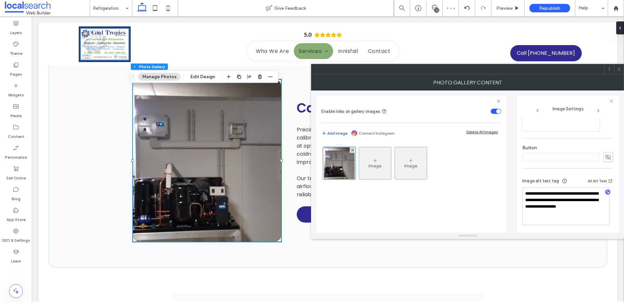
scroll to position [205, 0]
drag, startPoint x: 594, startPoint y: 192, endPoint x: 600, endPoint y: 213, distance: 21.7
click at [600, 213] on textarea "**********" at bounding box center [565, 206] width 87 height 38
click at [605, 191] on icon "button" at bounding box center [607, 191] width 5 height 5
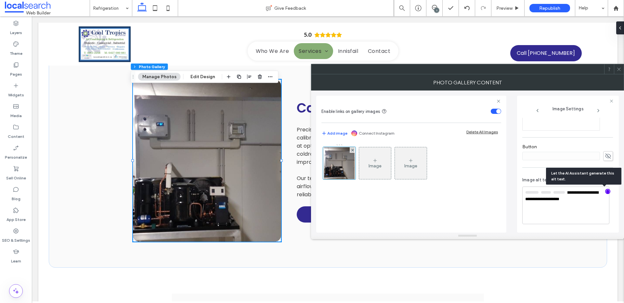
scroll to position [204, 0]
click at [591, 200] on textarea "**********" at bounding box center [565, 205] width 87 height 37
paste textarea "**********"
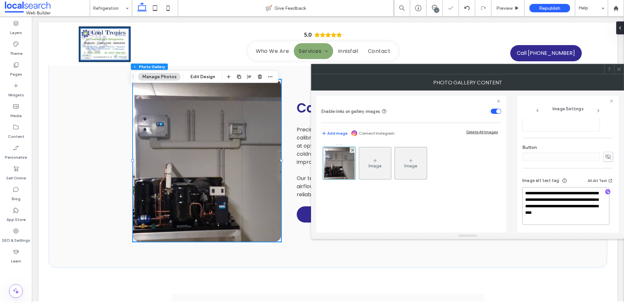
type textarea "**********"
click at [618, 69] on use at bounding box center [618, 69] width 3 height 3
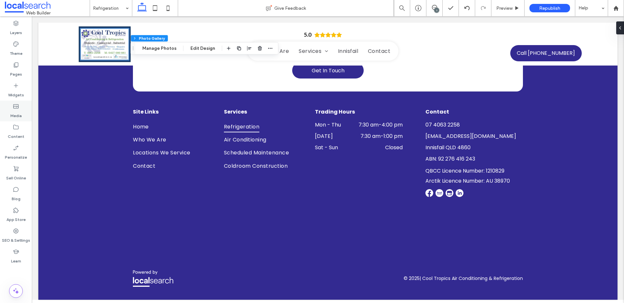
scroll to position [807, 0]
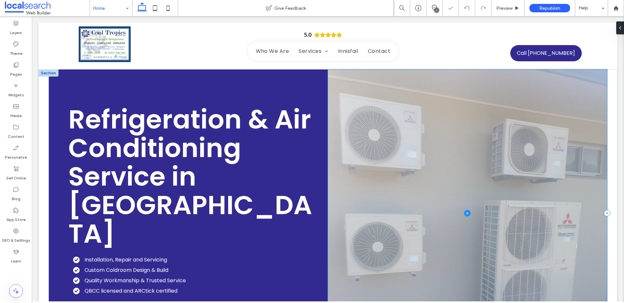
click at [492, 168] on span at bounding box center [467, 214] width 279 height 288
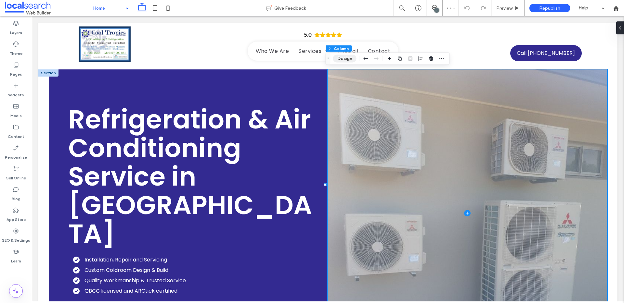
click at [343, 58] on button "Design" at bounding box center [344, 59] width 23 height 8
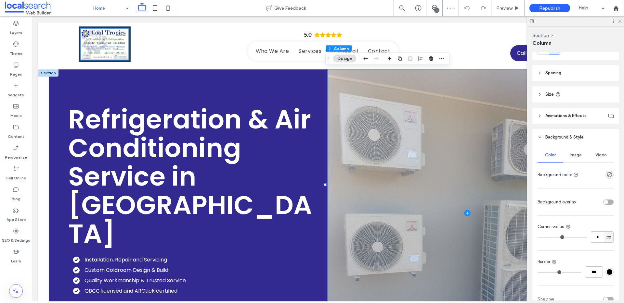
scroll to position [132, 0]
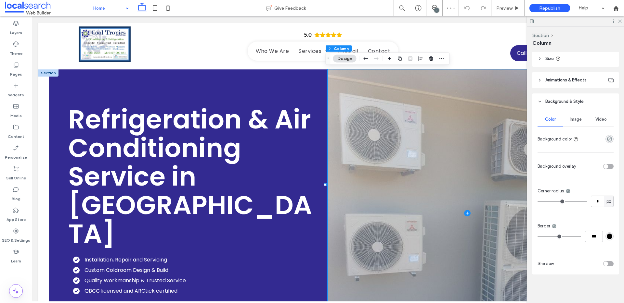
click at [579, 120] on span "Image" at bounding box center [576, 119] width 12 height 5
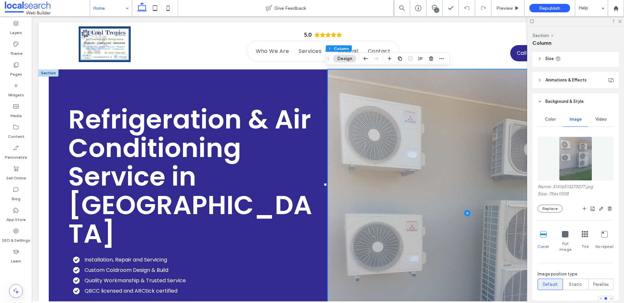
click at [579, 164] on img at bounding box center [575, 159] width 33 height 44
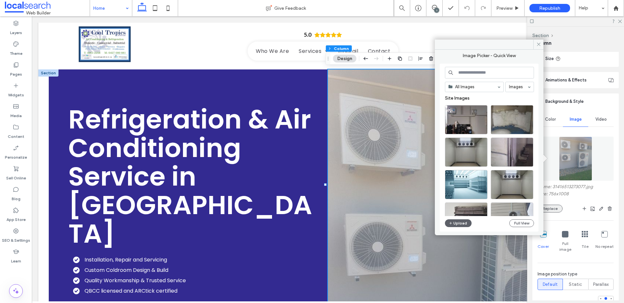
click at [554, 208] on button "Replace" at bounding box center [549, 209] width 25 height 8
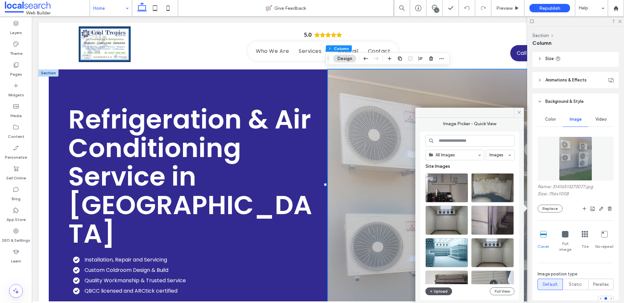
click at [438, 291] on button "Upload" at bounding box center [438, 292] width 27 height 8
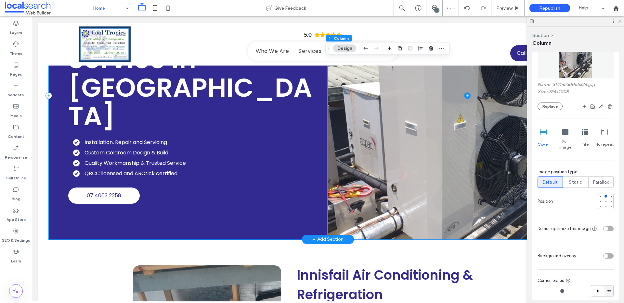
scroll to position [0, 0]
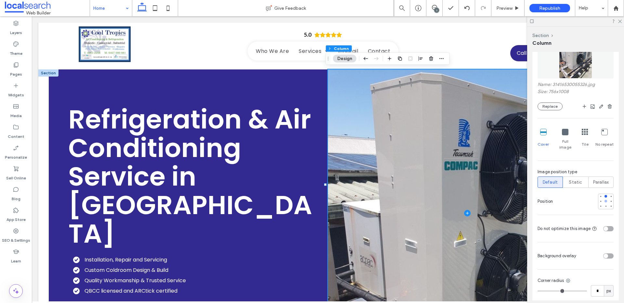
click at [603, 199] on div at bounding box center [605, 201] width 5 height 5
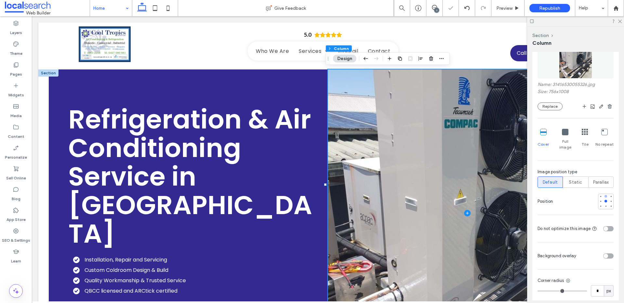
click at [603, 194] on div at bounding box center [605, 196] width 5 height 5
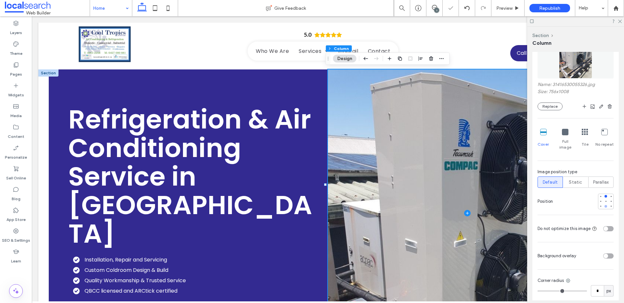
click at [604, 205] on div at bounding box center [605, 206] width 3 height 3
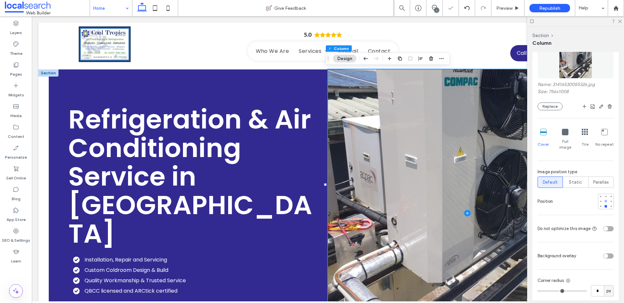
click at [604, 200] on div at bounding box center [605, 201] width 3 height 3
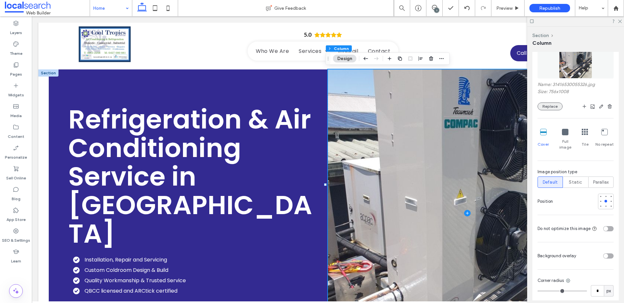
click at [548, 108] on button "Replace" at bounding box center [549, 107] width 25 height 8
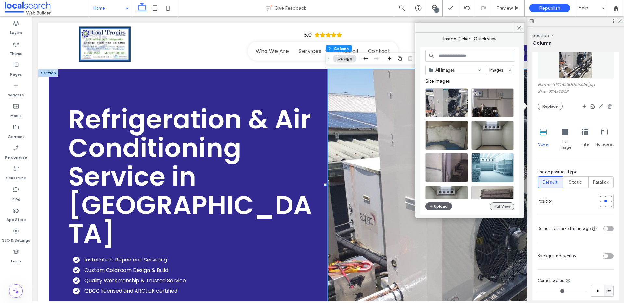
click at [500, 207] on button "Full View" at bounding box center [502, 207] width 25 height 8
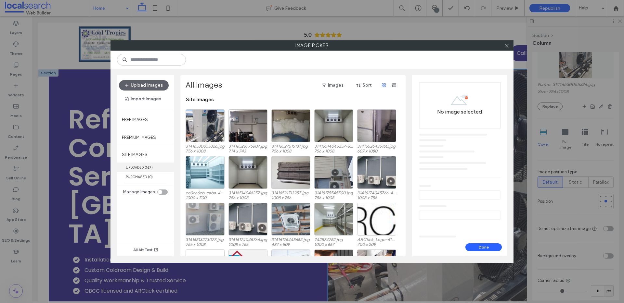
click at [139, 164] on label "UPLOADED ( 167 )" at bounding box center [145, 167] width 57 height 9
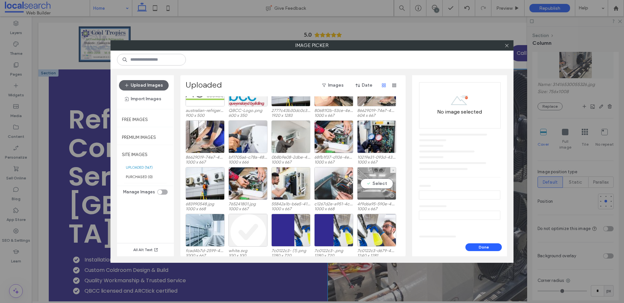
scroll to position [169, 0]
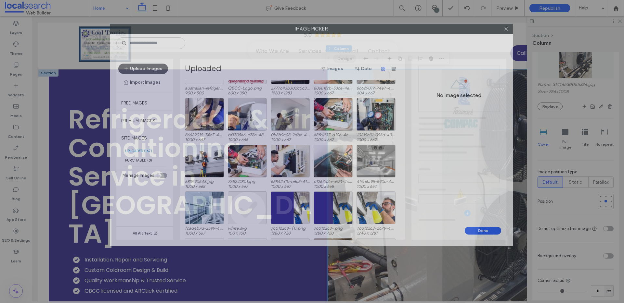
drag, startPoint x: 343, startPoint y: 48, endPoint x: 343, endPoint y: 31, distance: 16.6
click at [343, 31] on label "Image Picker" at bounding box center [311, 29] width 402 height 10
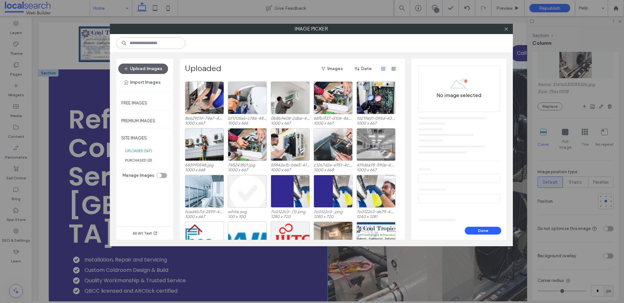
scroll to position [211, 0]
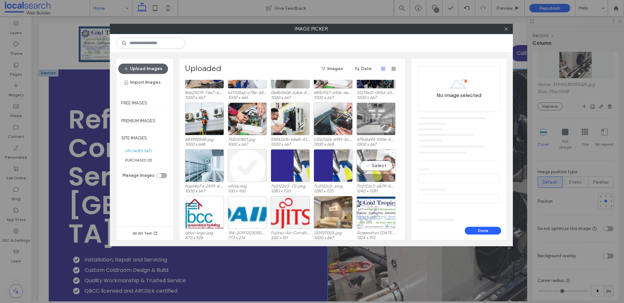
click at [383, 164] on div "Select" at bounding box center [375, 165] width 39 height 33
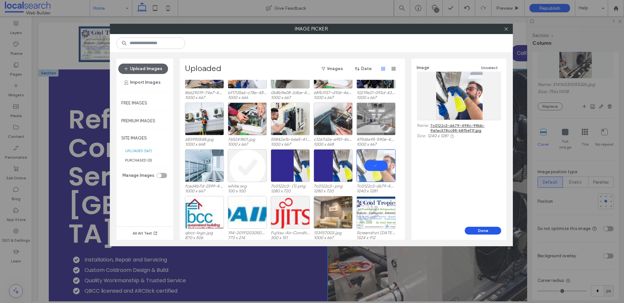
click at [480, 230] on button "Done" at bounding box center [483, 231] width 36 height 8
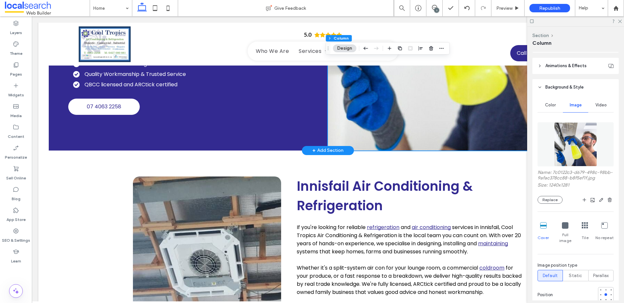
scroll to position [125, 0]
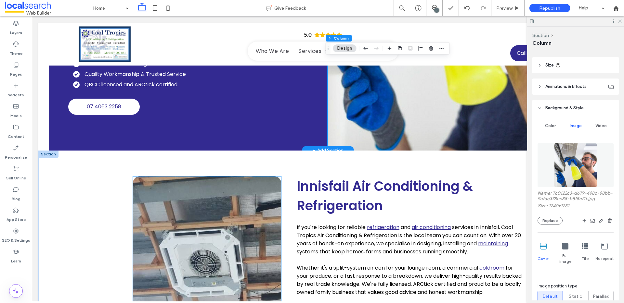
click at [223, 192] on link at bounding box center [207, 265] width 148 height 176
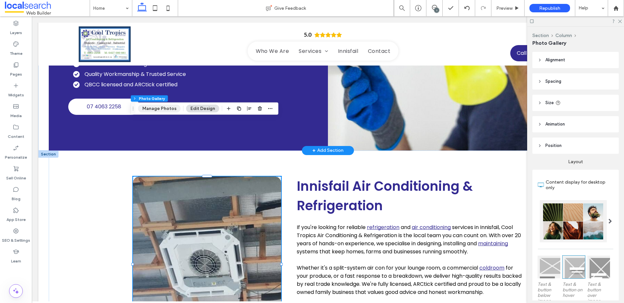
click at [158, 109] on button "Manage Photos" at bounding box center [159, 109] width 43 height 8
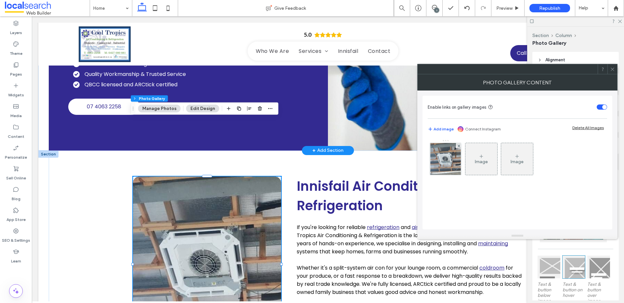
drag, startPoint x: 441, startPoint y: 166, endPoint x: 445, endPoint y: 168, distance: 4.1
click at [442, 166] on img at bounding box center [445, 159] width 31 height 32
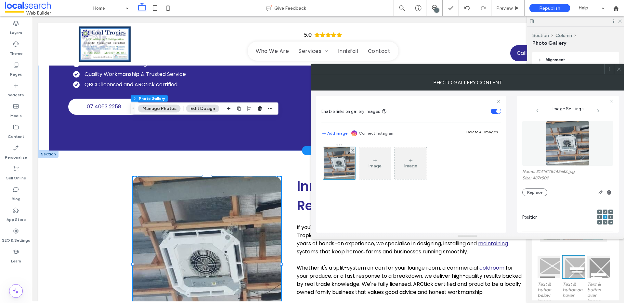
click at [531, 187] on div "Name: 31416175445662.jpg Size: 487x509 Replace" at bounding box center [567, 182] width 91 height 27
drag, startPoint x: 534, startPoint y: 190, endPoint x: 528, endPoint y: 195, distance: 7.2
click at [534, 190] on button "Replace" at bounding box center [534, 193] width 25 height 8
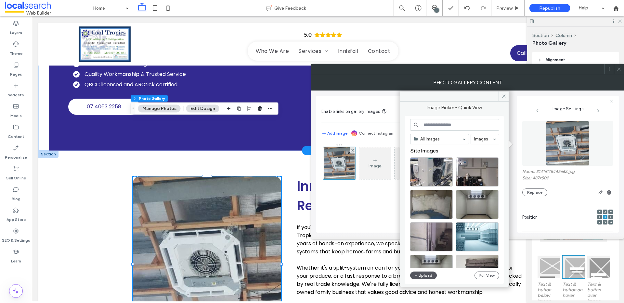
click at [428, 278] on button "Upload" at bounding box center [423, 276] width 27 height 8
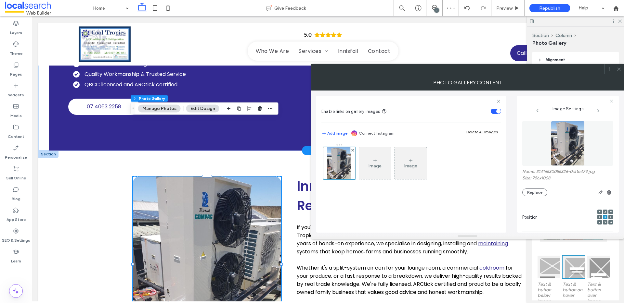
click at [604, 211] on icon at bounding box center [605, 212] width 2 height 2
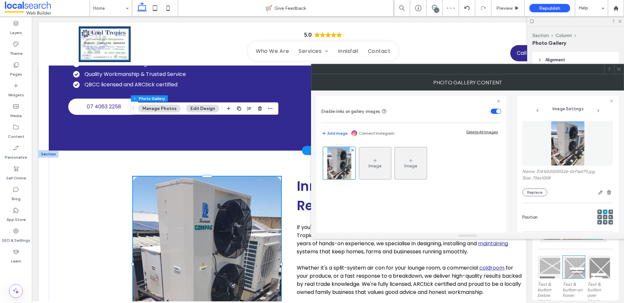
scroll to position [205, 0]
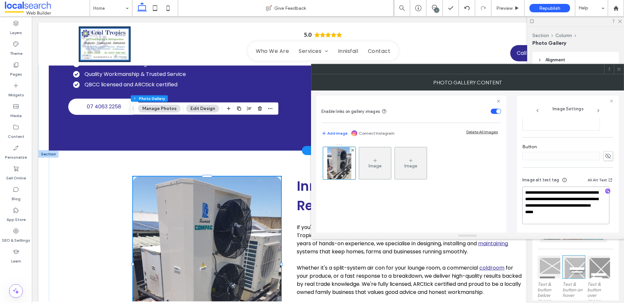
drag, startPoint x: 578, startPoint y: 199, endPoint x: 589, endPoint y: 229, distance: 31.7
click at [589, 229] on div "**********" at bounding box center [567, 201] width 91 height 61
click at [606, 191] on icon "button" at bounding box center [607, 191] width 5 height 5
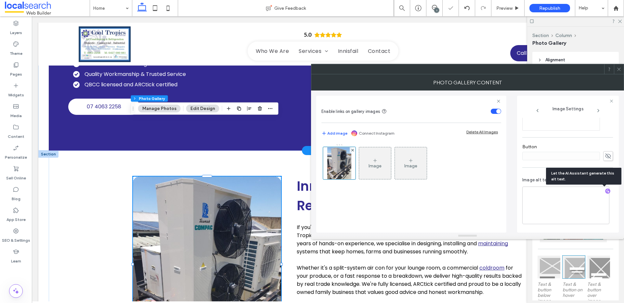
scroll to position [204, 0]
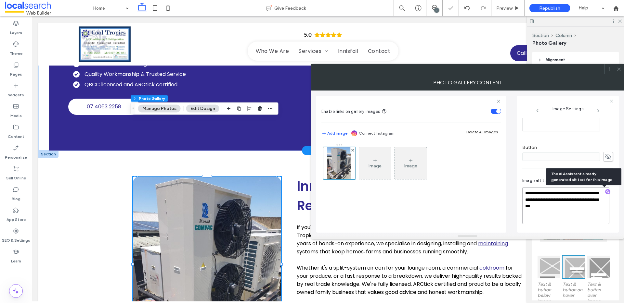
click at [593, 209] on textarea "**********" at bounding box center [565, 205] width 87 height 37
paste textarea "**********"
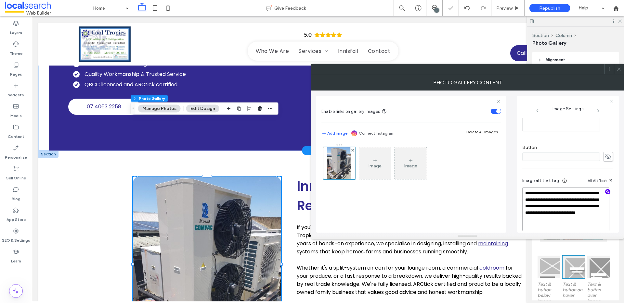
type textarea "**********"
click at [621, 69] on div at bounding box center [619, 69] width 10 height 10
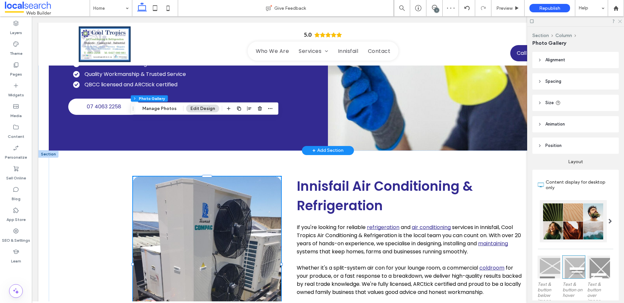
click at [620, 21] on use at bounding box center [620, 22] width 4 height 4
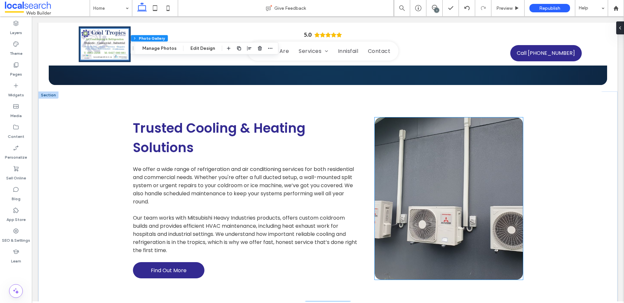
scroll to position [939, 0]
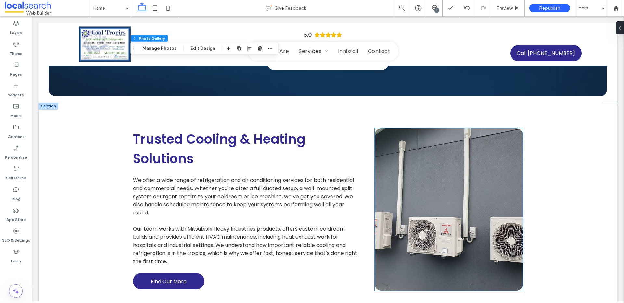
click at [457, 171] on link at bounding box center [449, 210] width 148 height 162
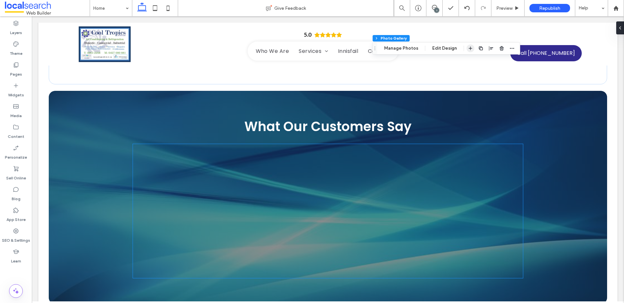
scroll to position [1131, 0]
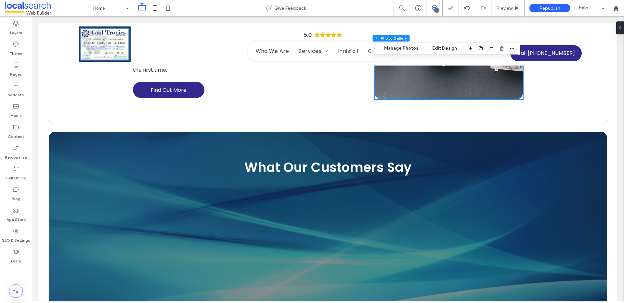
click at [433, 6] on icon at bounding box center [434, 7] width 5 height 5
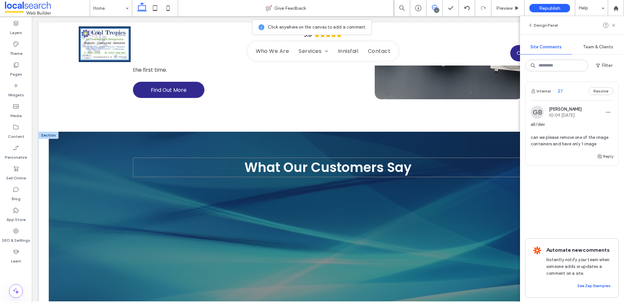
drag, startPoint x: 444, startPoint y: 119, endPoint x: 452, endPoint y: 118, distance: 7.9
click at [444, 158] on h4 "What Our Customers Say" at bounding box center [328, 167] width 390 height 19
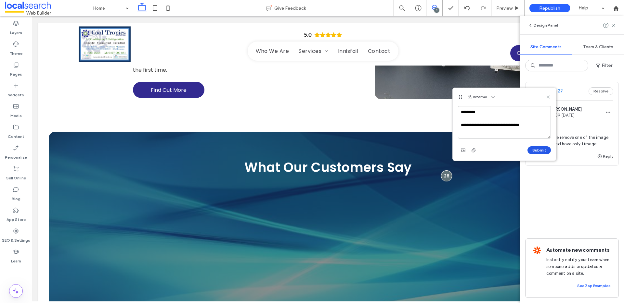
type textarea "**********"
click at [547, 152] on button "Submit" at bounding box center [538, 151] width 23 height 8
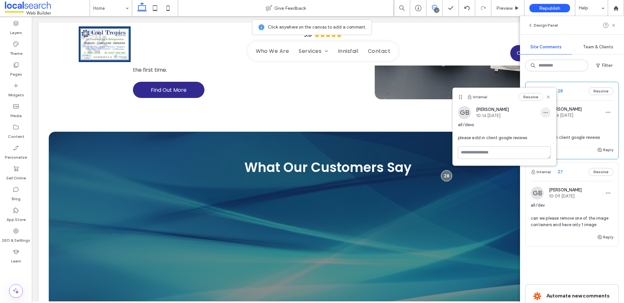
click at [547, 111] on icon "button" at bounding box center [545, 112] width 5 height 5
click at [551, 129] on span "Edit" at bounding box center [550, 129] width 8 height 6
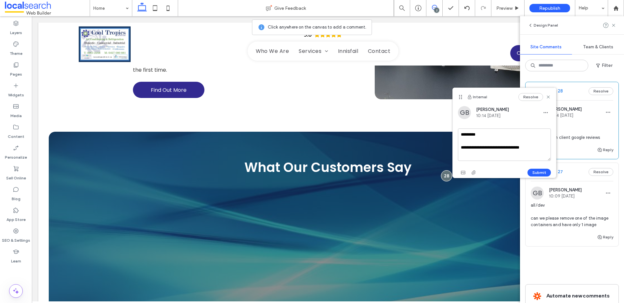
drag, startPoint x: 541, startPoint y: 148, endPoint x: 452, endPoint y: 148, distance: 88.4
click at [453, 148] on div "**********" at bounding box center [504, 142] width 103 height 72
type textarea "**********"
click at [541, 173] on button "Submit" at bounding box center [538, 173] width 23 height 8
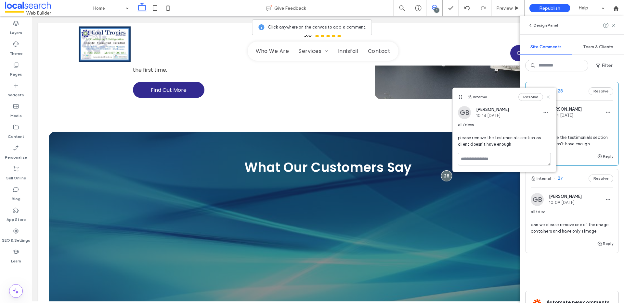
click at [546, 97] on icon at bounding box center [548, 97] width 5 height 5
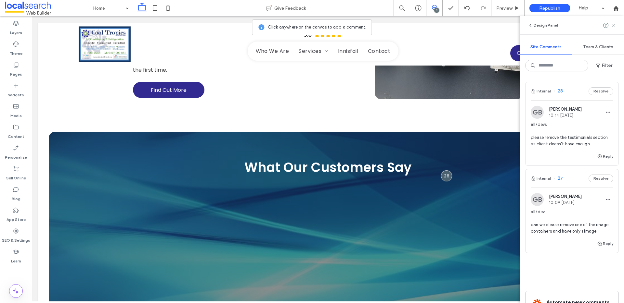
click at [612, 24] on use at bounding box center [613, 25] width 3 height 3
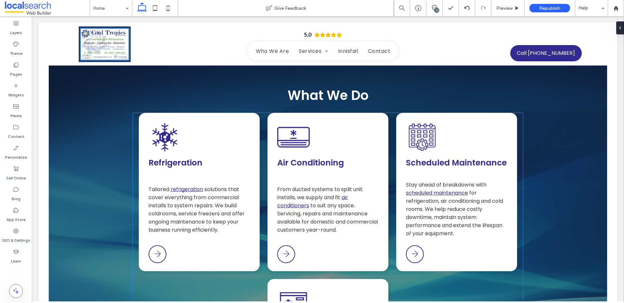
scroll to position [154, 0]
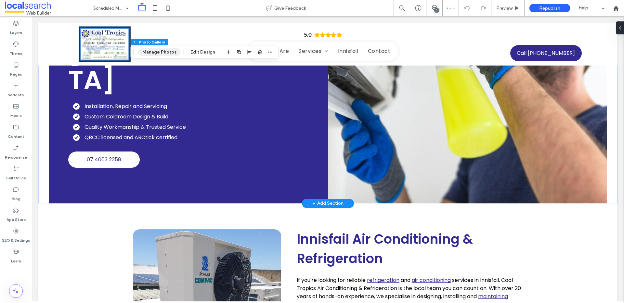
click at [160, 50] on button "Manage Photos" at bounding box center [159, 52] width 43 height 8
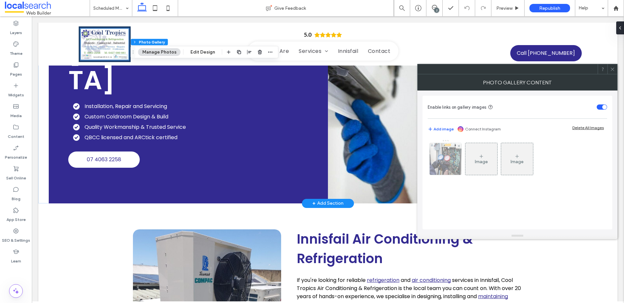
click at [441, 161] on img at bounding box center [446, 159] width 48 height 32
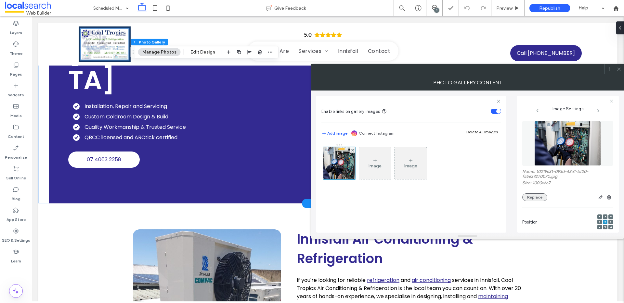
click at [526, 195] on button "Replace" at bounding box center [534, 198] width 25 height 8
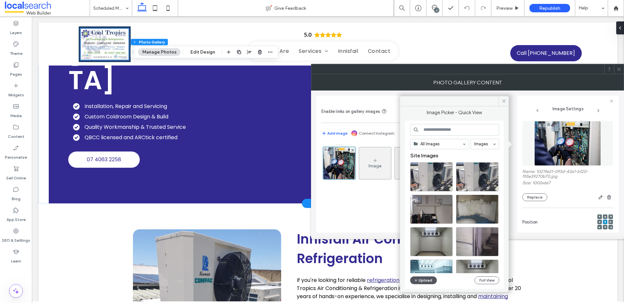
click at [428, 279] on button "Upload" at bounding box center [423, 281] width 27 height 8
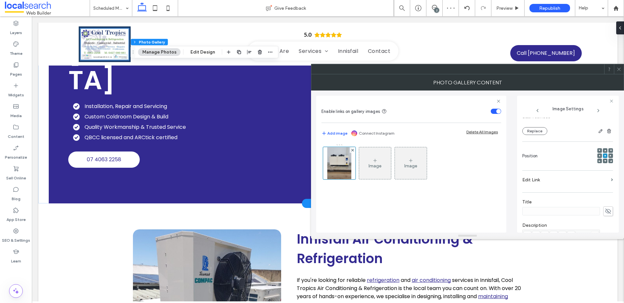
scroll to position [205, 0]
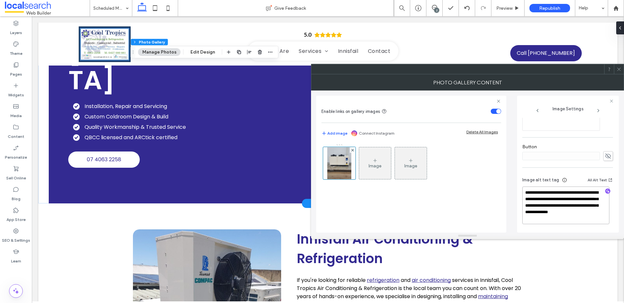
drag, startPoint x: 541, startPoint y: 205, endPoint x: 579, endPoint y: 225, distance: 42.1
click at [579, 225] on div "**********" at bounding box center [567, 201] width 91 height 61
click at [606, 192] on use "button" at bounding box center [608, 192] width 4 height 4
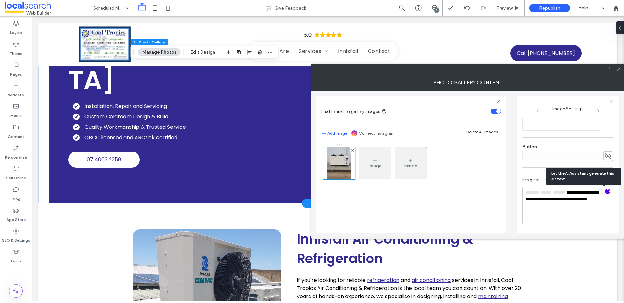
scroll to position [204, 0]
click at [582, 208] on textarea "**********" at bounding box center [565, 205] width 87 height 37
paste textarea "**********"
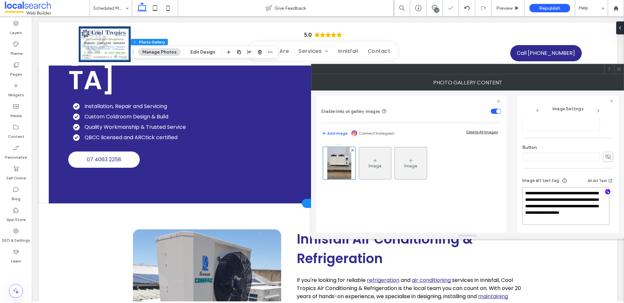
type textarea "**********"
click at [622, 70] on div at bounding box center [619, 69] width 10 height 10
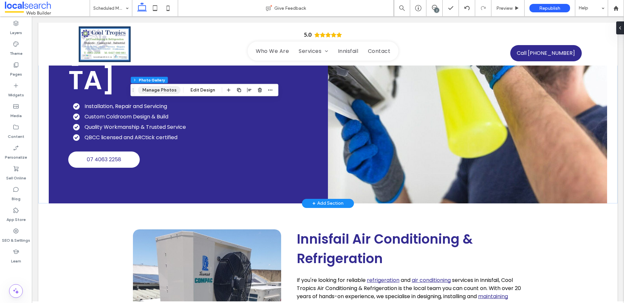
click at [161, 89] on button "Manage Photos" at bounding box center [159, 90] width 43 height 8
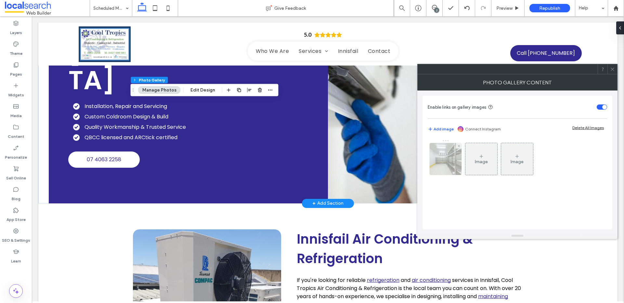
click at [444, 162] on img at bounding box center [446, 159] width 48 height 32
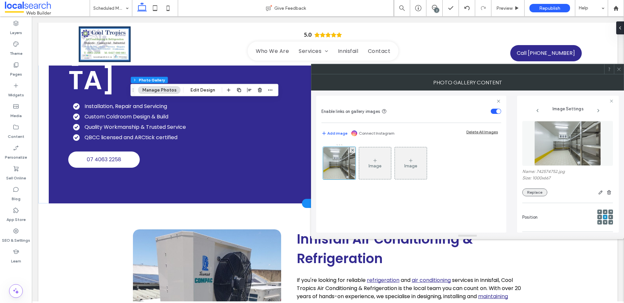
click at [534, 194] on button "Replace" at bounding box center [534, 193] width 25 height 8
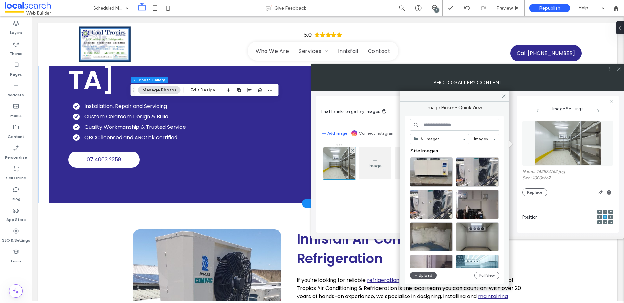
click at [428, 276] on button "Upload" at bounding box center [423, 276] width 27 height 8
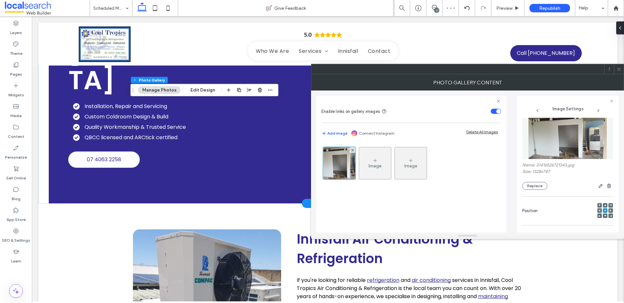
scroll to position [7, 0]
click at [610, 210] on icon at bounding box center [611, 211] width 2 height 2
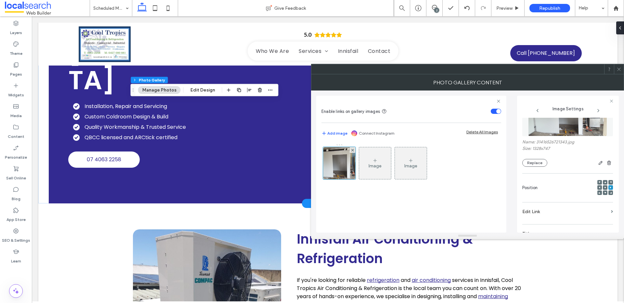
scroll to position [58, 0]
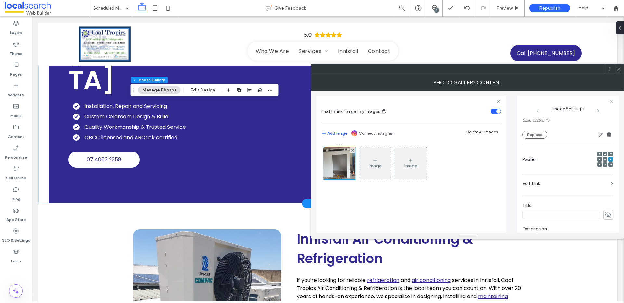
click at [604, 159] on icon at bounding box center [605, 160] width 2 height 2
click at [610, 159] on icon at bounding box center [611, 160] width 2 height 2
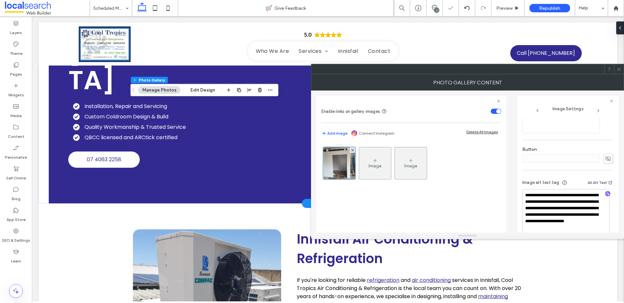
scroll to position [217, 0]
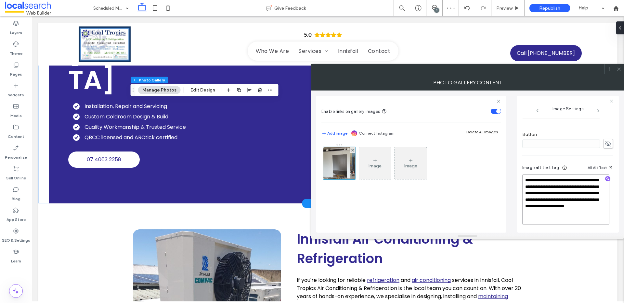
drag, startPoint x: 572, startPoint y: 201, endPoint x: 580, endPoint y: 221, distance: 21.5
click at [580, 221] on textarea "**********" at bounding box center [565, 199] width 87 height 51
click at [606, 179] on use "button" at bounding box center [608, 179] width 4 height 4
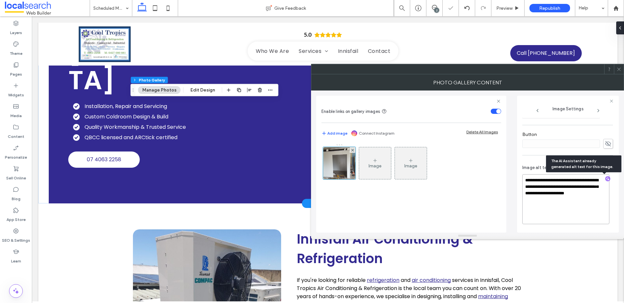
click at [567, 208] on textarea "**********" at bounding box center [565, 199] width 87 height 50
paste textarea "**********"
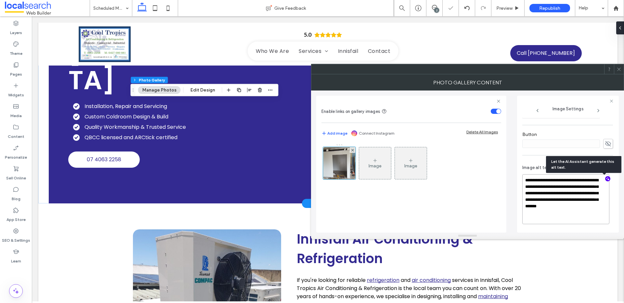
scroll to position [217, 0]
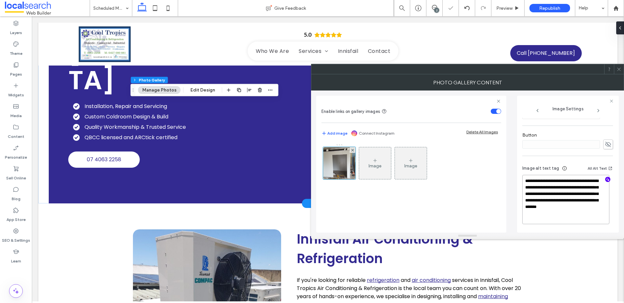
type textarea "**********"
click at [621, 71] on icon at bounding box center [618, 69] width 5 height 5
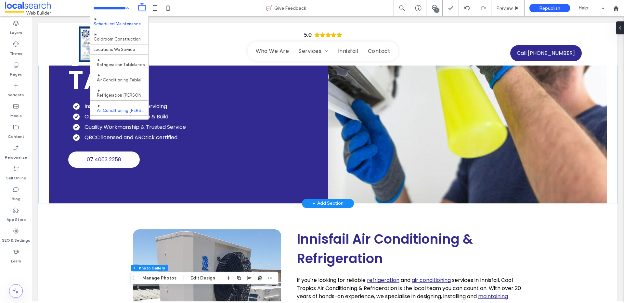
scroll to position [33, 0]
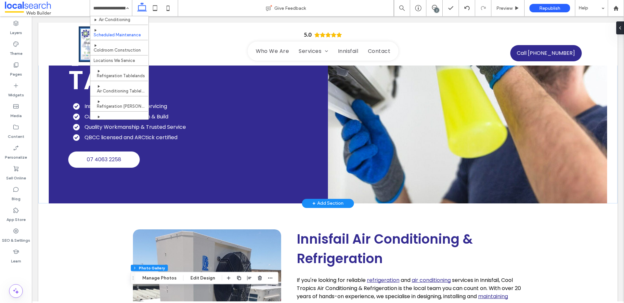
click at [120, 8] on input at bounding box center [109, 8] width 32 height 16
click at [127, 7] on div "Home Who We Are Refrigeration Air Conditioning Scheduled Maintenance Coldroom C…" at bounding box center [111, 8] width 42 height 16
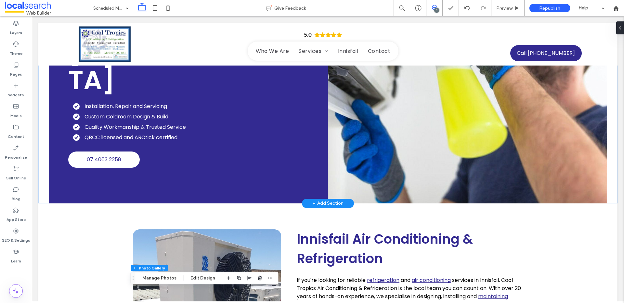
click at [436, 6] on icon at bounding box center [434, 7] width 5 height 5
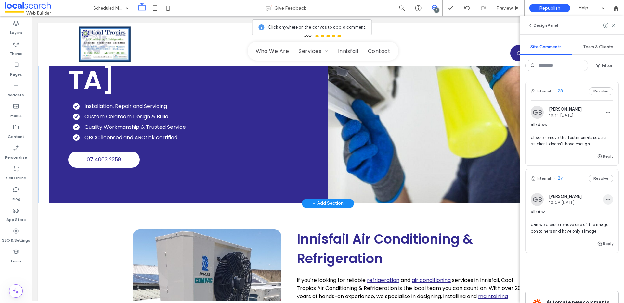
click at [605, 199] on icon "button" at bounding box center [607, 199] width 5 height 5
click at [596, 215] on div "Edit" at bounding box center [579, 217] width 58 height 12
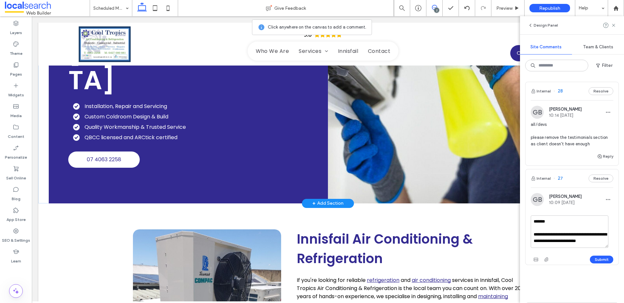
scroll to position [6, 0]
click at [575, 242] on textarea "**********" at bounding box center [570, 232] width 78 height 32
drag, startPoint x: 570, startPoint y: 233, endPoint x: 576, endPoint y: 238, distance: 8.5
click at [576, 238] on textarea "**********" at bounding box center [570, 232] width 78 height 32
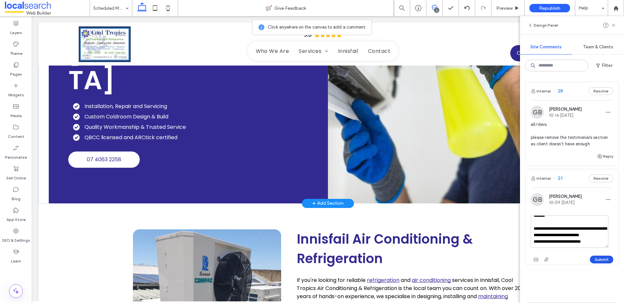
type textarea "**********"
click at [595, 260] on button "Submit" at bounding box center [601, 260] width 23 height 8
click at [614, 26] on use at bounding box center [613, 25] width 3 height 3
